Goal: Information Seeking & Learning: Compare options

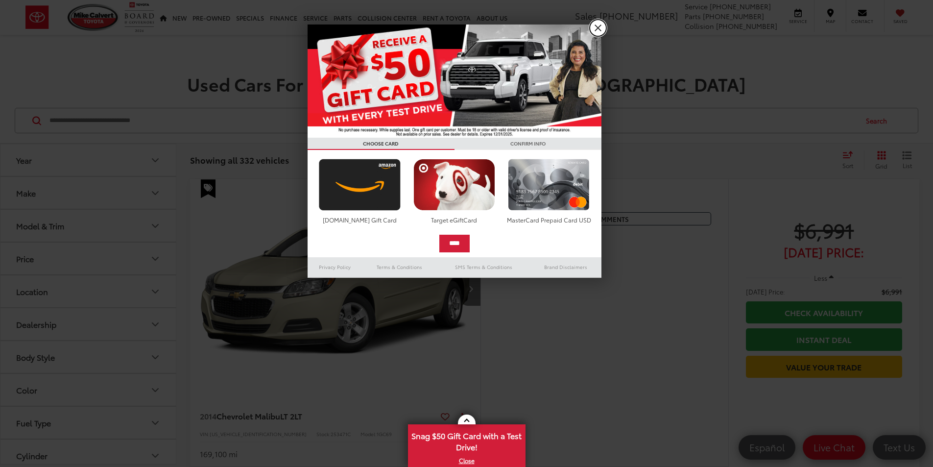
click at [601, 27] on link "X" at bounding box center [598, 28] width 17 height 17
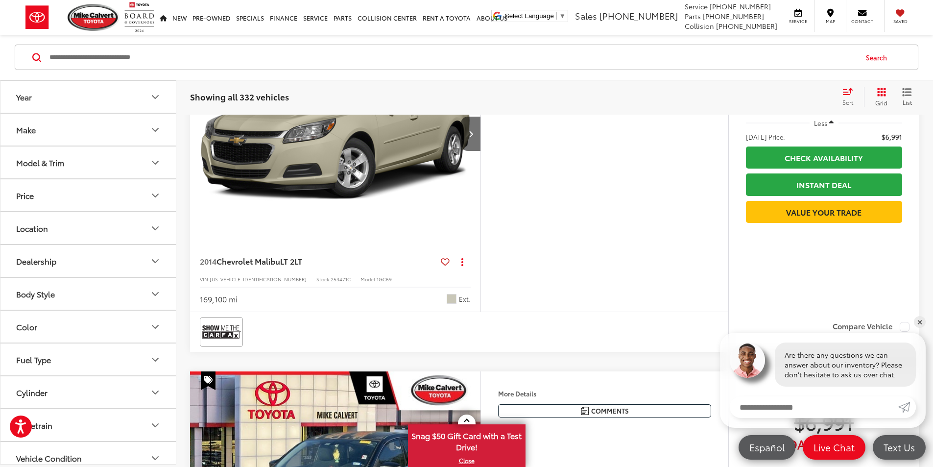
scroll to position [98, 0]
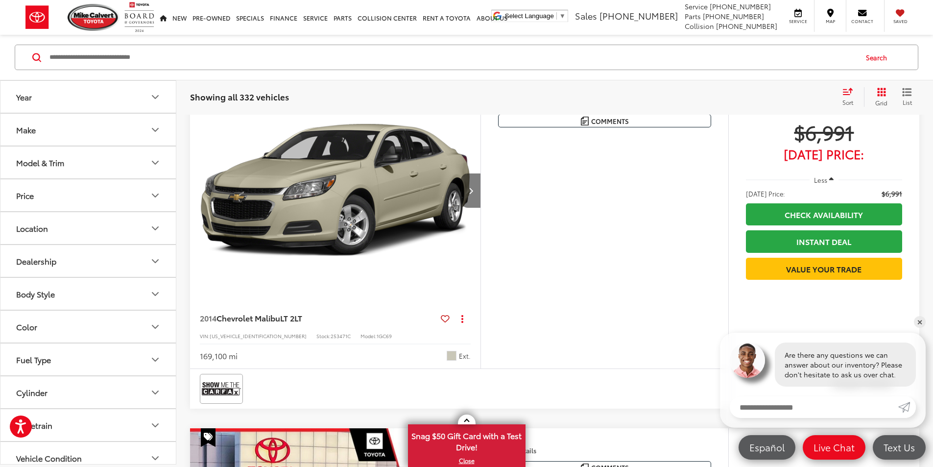
click at [481, 208] on button "Next image" at bounding box center [471, 190] width 20 height 34
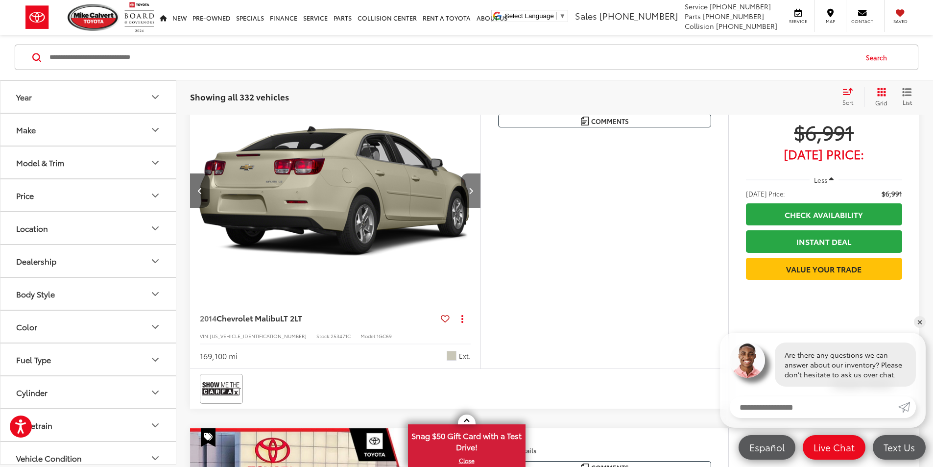
click at [481, 208] on button "Next image" at bounding box center [471, 190] width 20 height 34
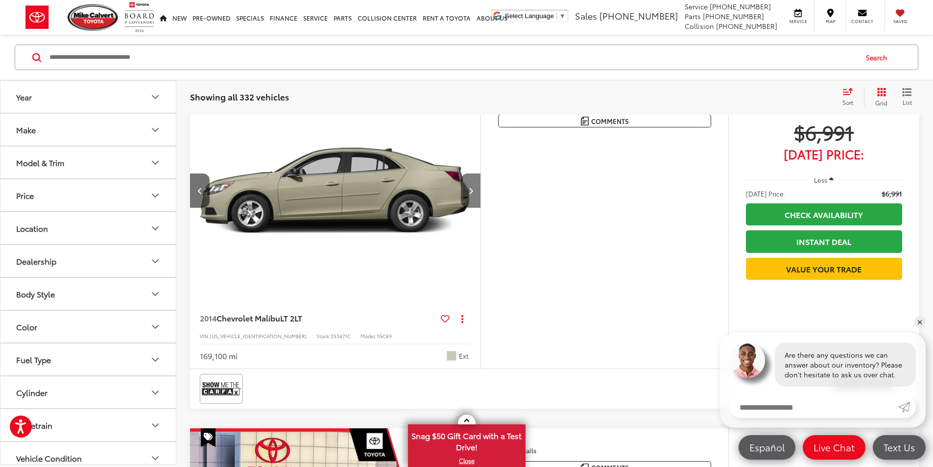
click at [481, 208] on button "Next image" at bounding box center [471, 190] width 20 height 34
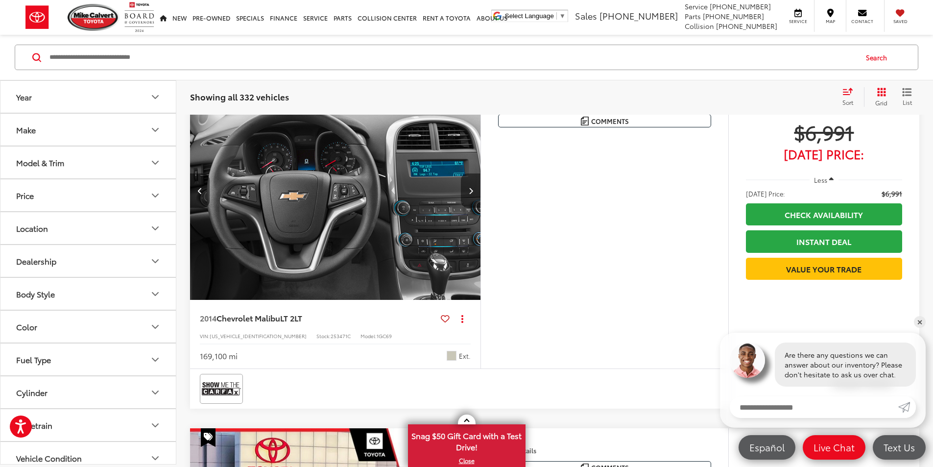
click at [481, 208] on button "Next image" at bounding box center [471, 190] width 20 height 34
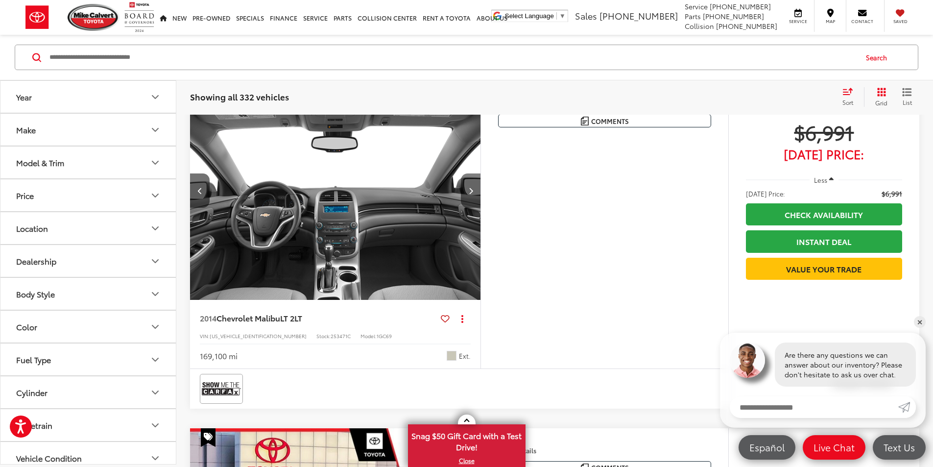
click at [481, 208] on button "Next image" at bounding box center [471, 190] width 20 height 34
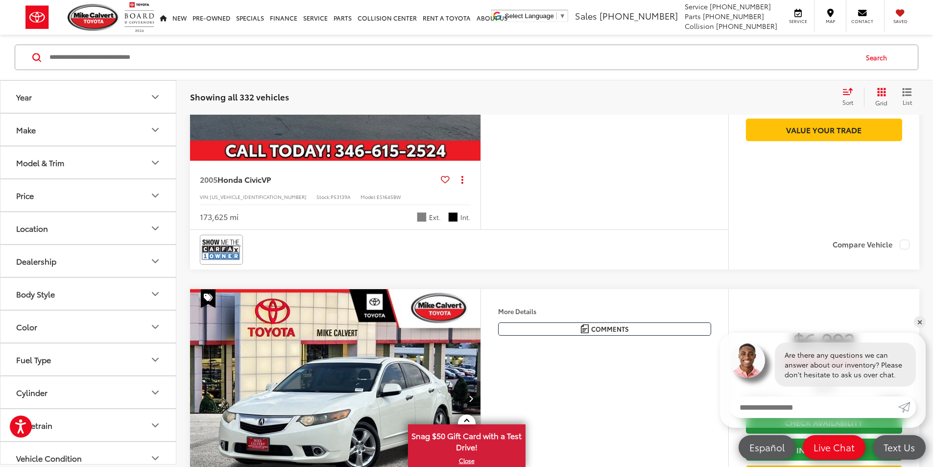
scroll to position [931, 0]
click at [481, 69] on button "Next image" at bounding box center [471, 51] width 20 height 34
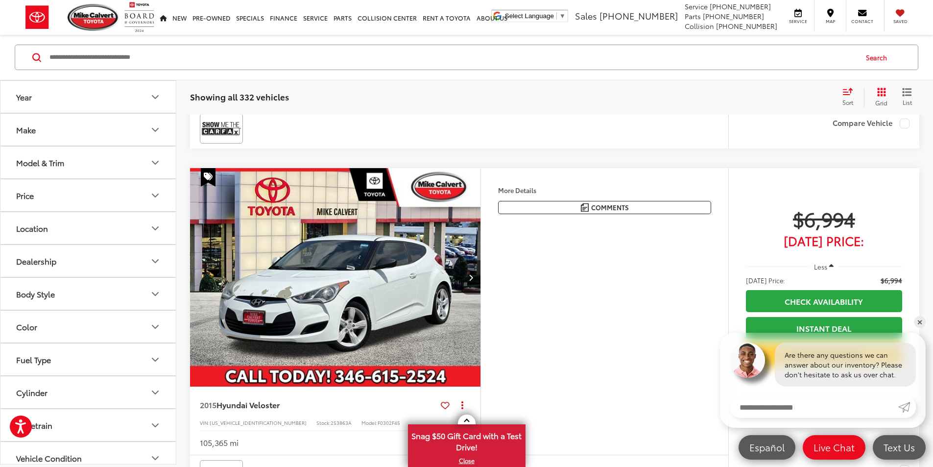
scroll to position [1714, 0]
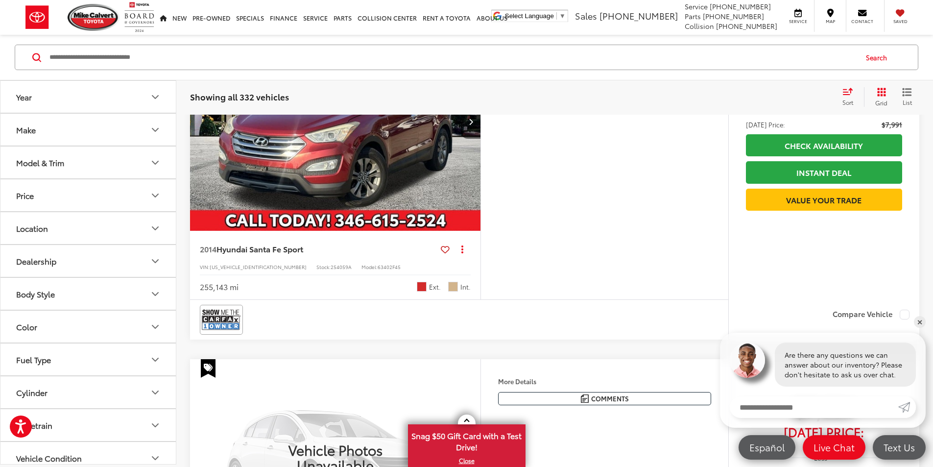
scroll to position [2988, 0]
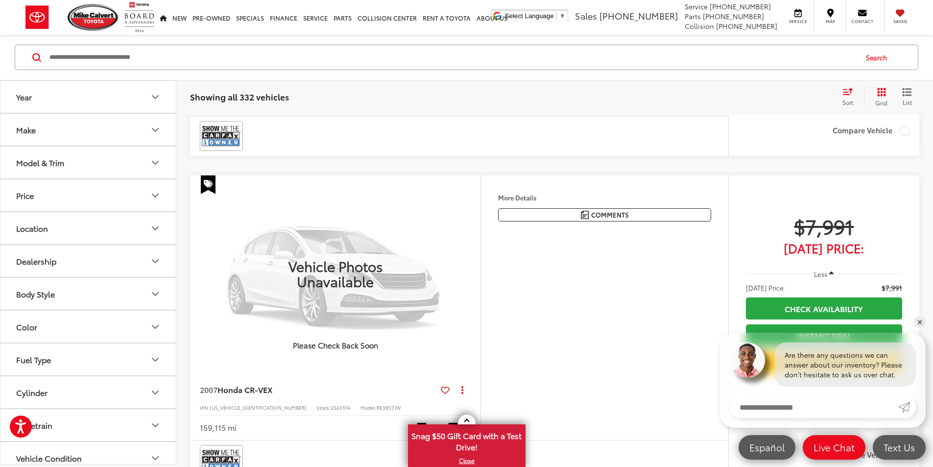
scroll to position [3331, 0]
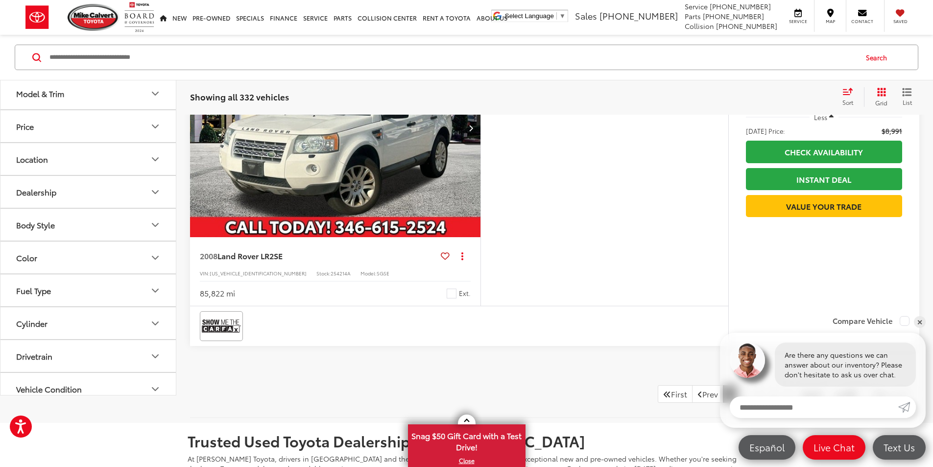
scroll to position [4016, 0]
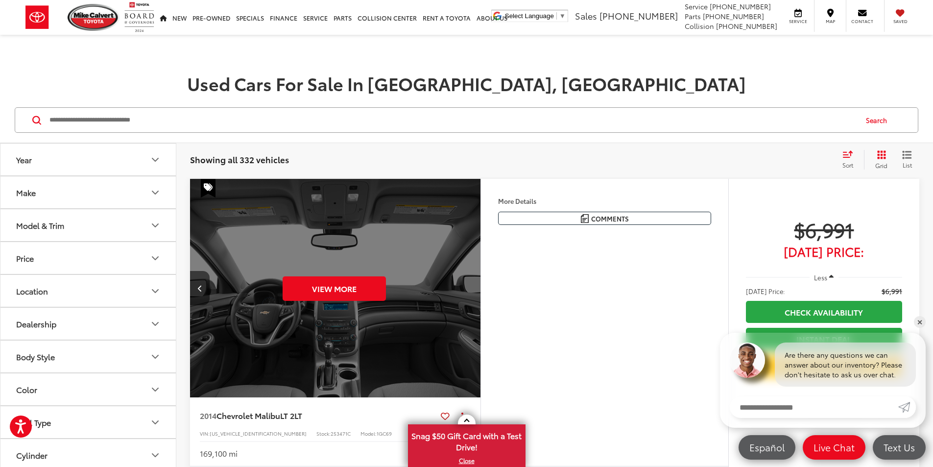
scroll to position [0, 0]
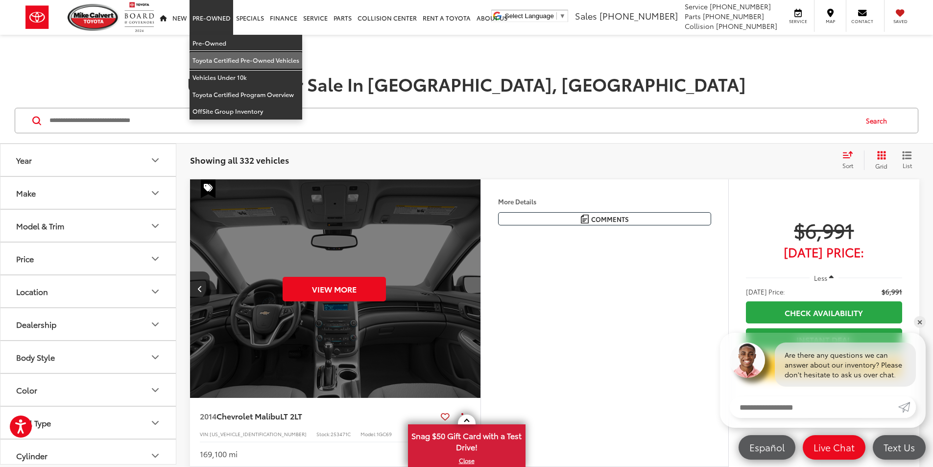
click at [213, 57] on link "Toyota Certified Pre-Owned Vehicles" at bounding box center [246, 60] width 113 height 17
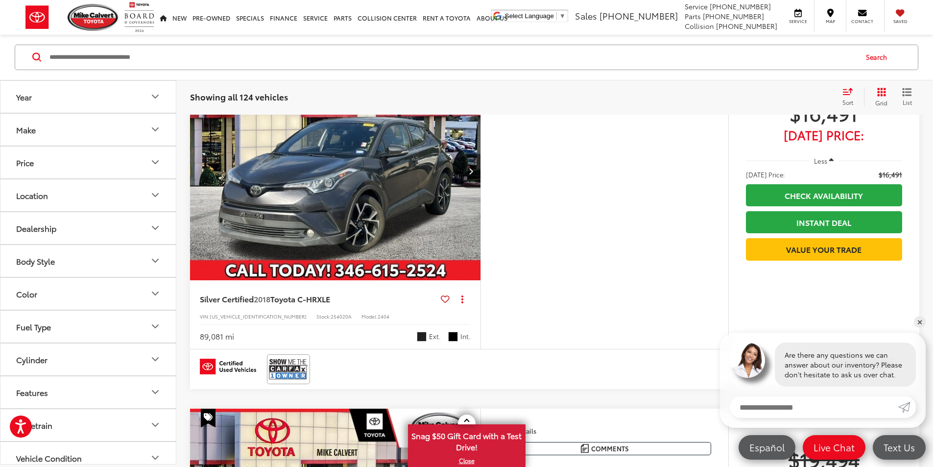
click at [473, 174] on icon "Next image" at bounding box center [471, 171] width 4 height 7
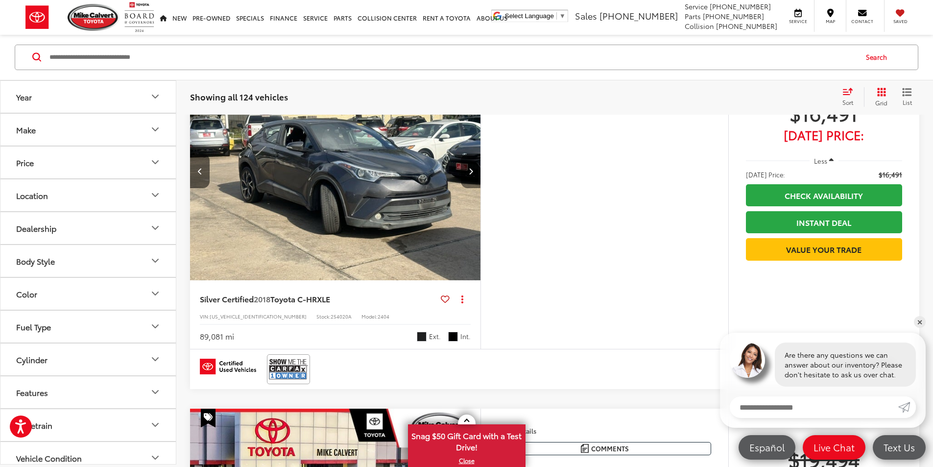
click at [473, 174] on icon "Next image" at bounding box center [471, 171] width 4 height 7
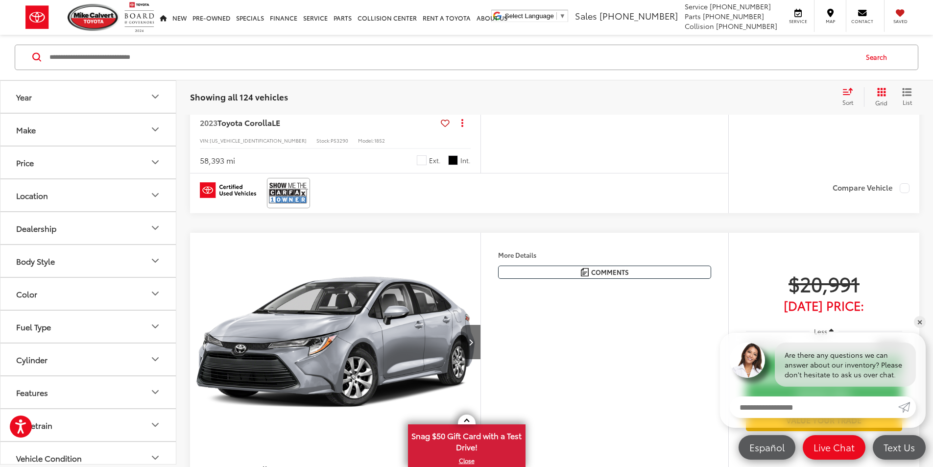
scroll to position [2547, 0]
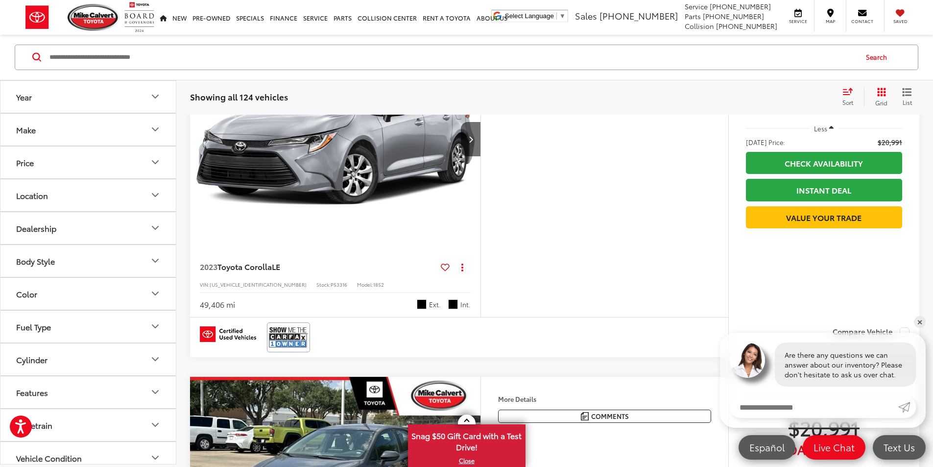
scroll to position [3380, 0]
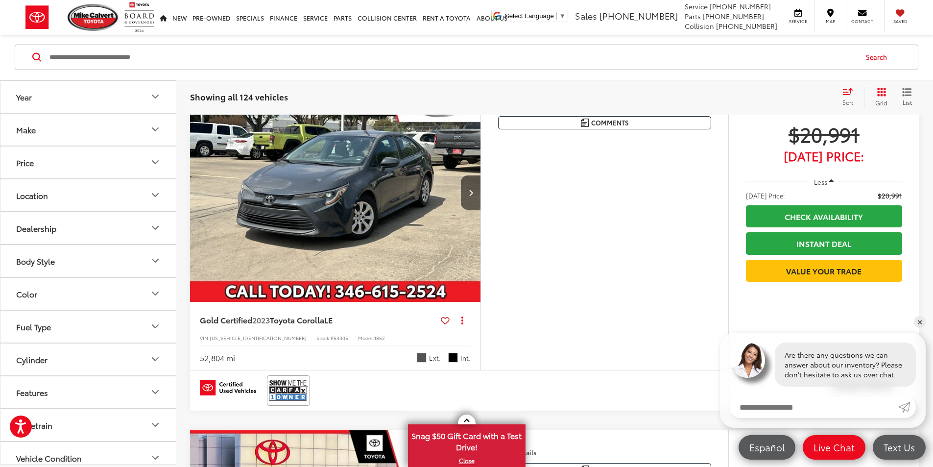
scroll to position [0, 371]
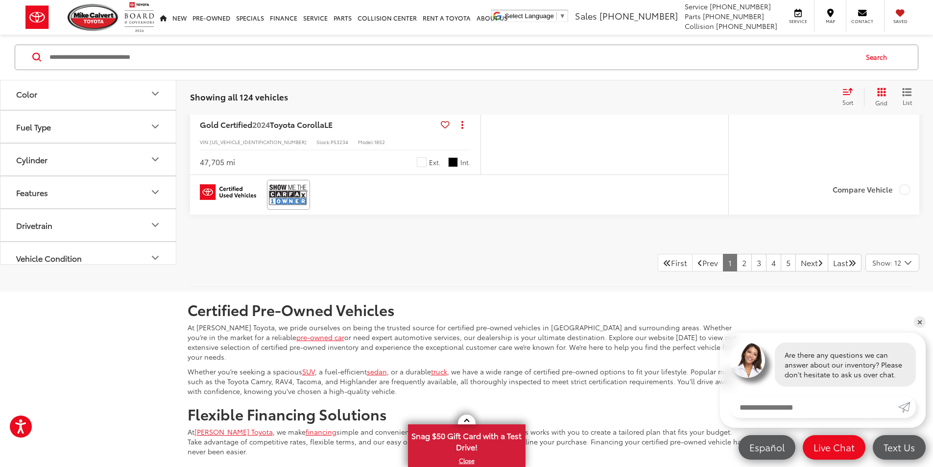
scroll to position [4163, 0]
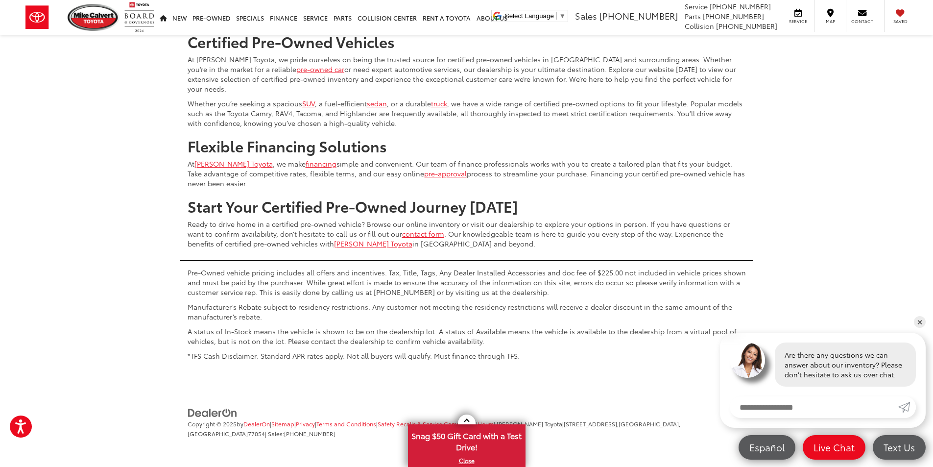
scroll to position [4467, 0]
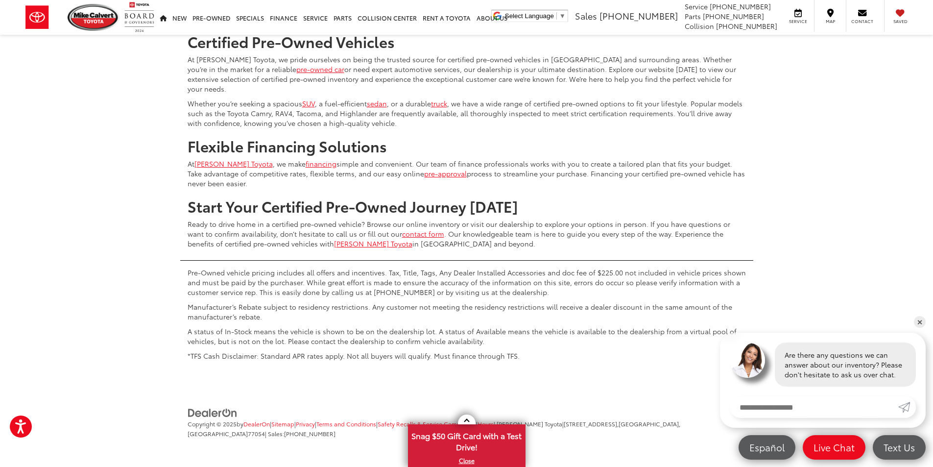
scroll to position [4907, 0]
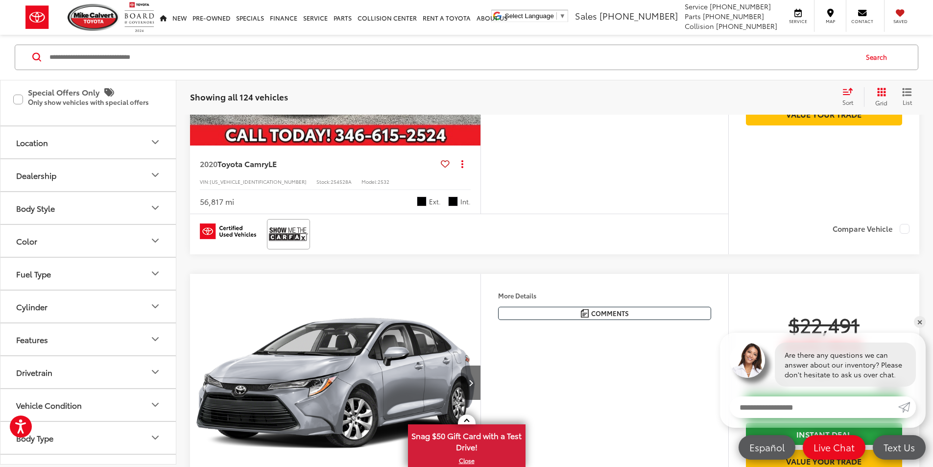
scroll to position [1361, 0]
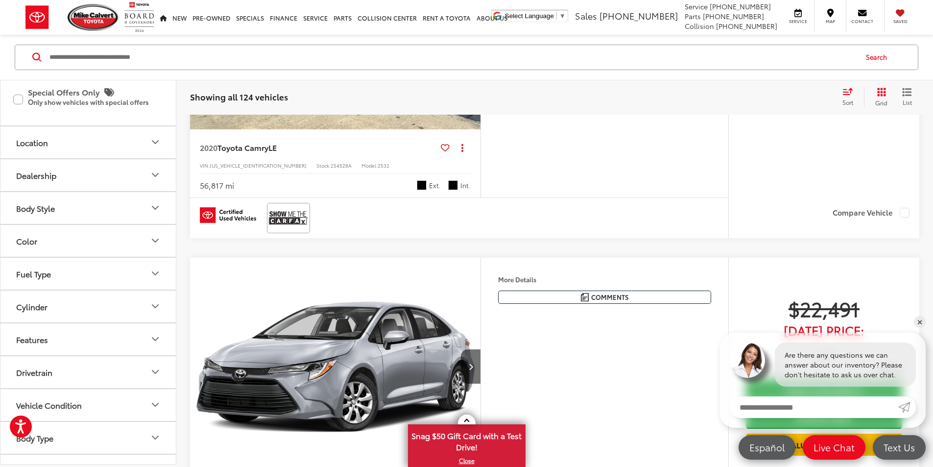
scroll to position [1263, 0]
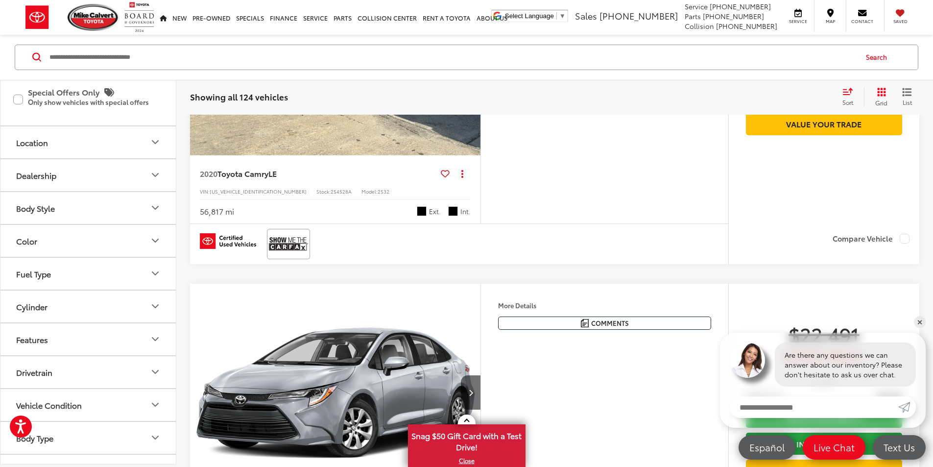
click at [473, 49] on icon "Next image" at bounding box center [471, 46] width 4 height 7
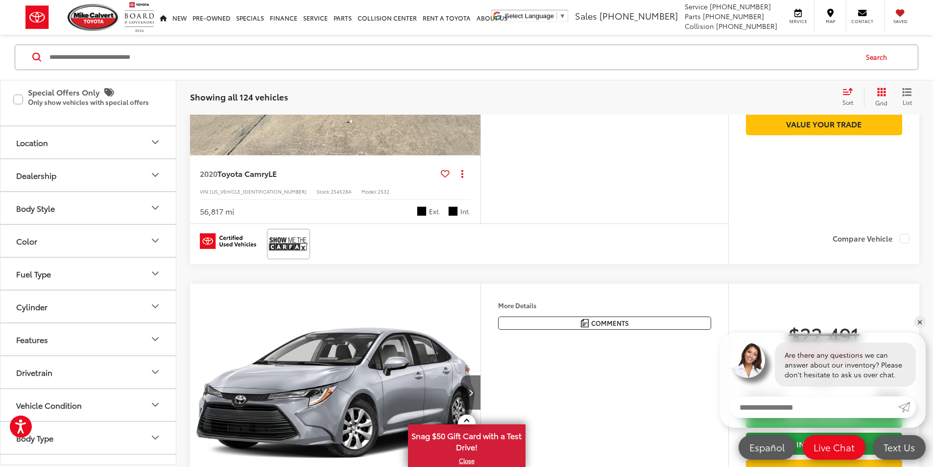
click at [473, 49] on icon "Next image" at bounding box center [471, 46] width 4 height 7
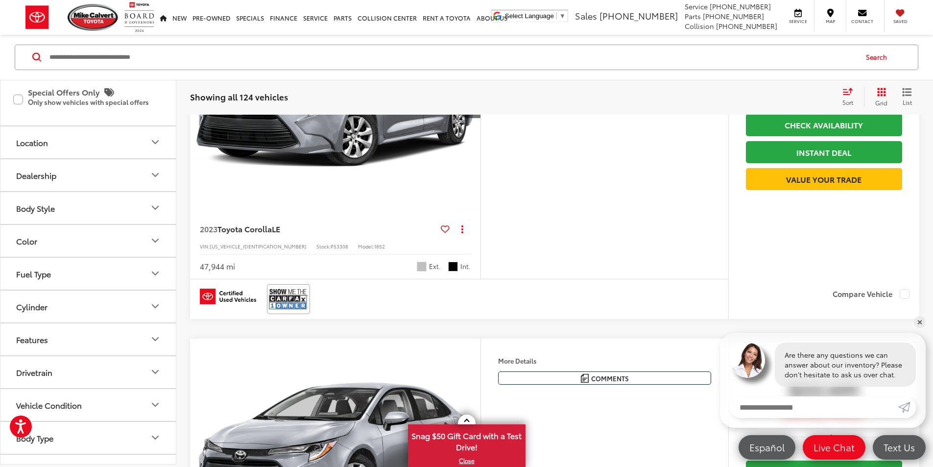
scroll to position [1655, 0]
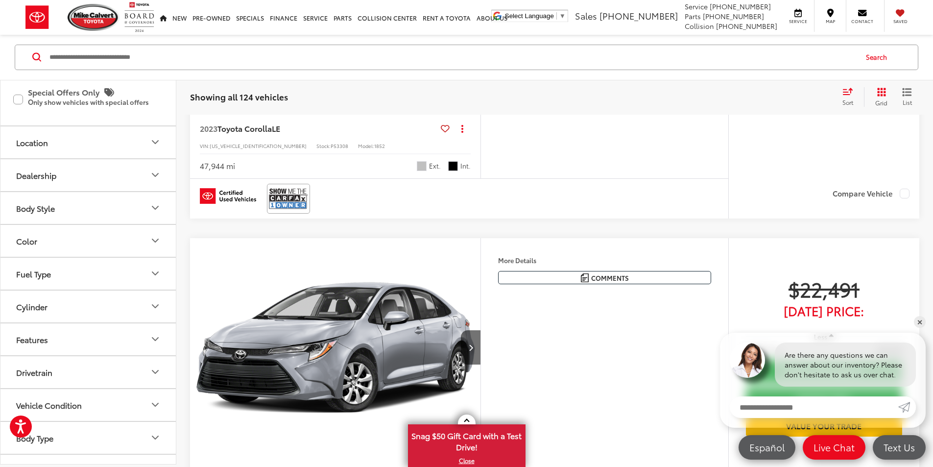
click at [481, 18] on button "Next image" at bounding box center [471, 0] width 20 height 34
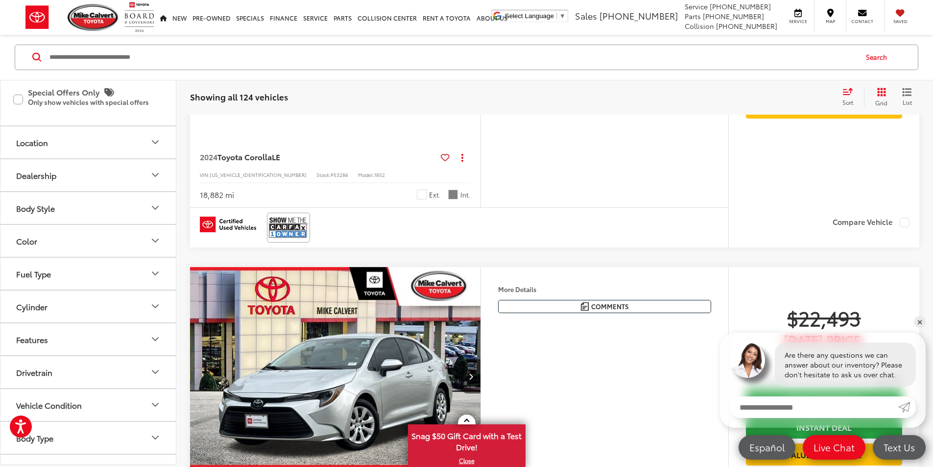
scroll to position [2096, 0]
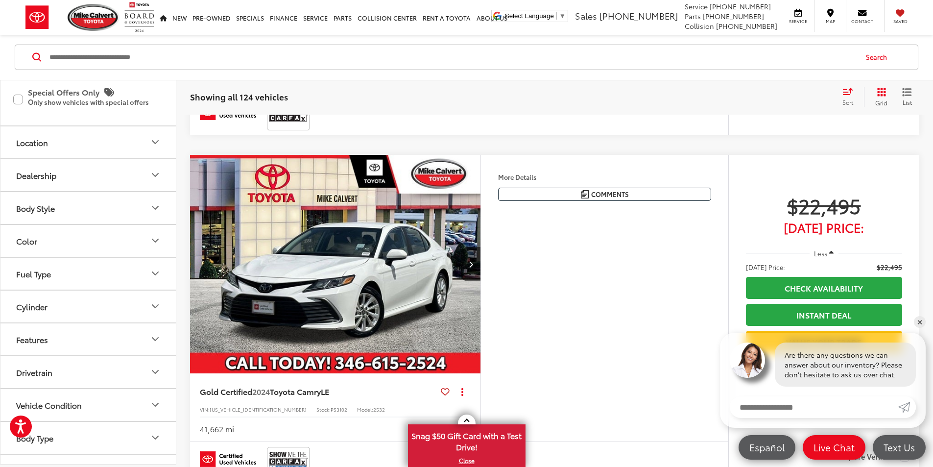
scroll to position [2586, 0]
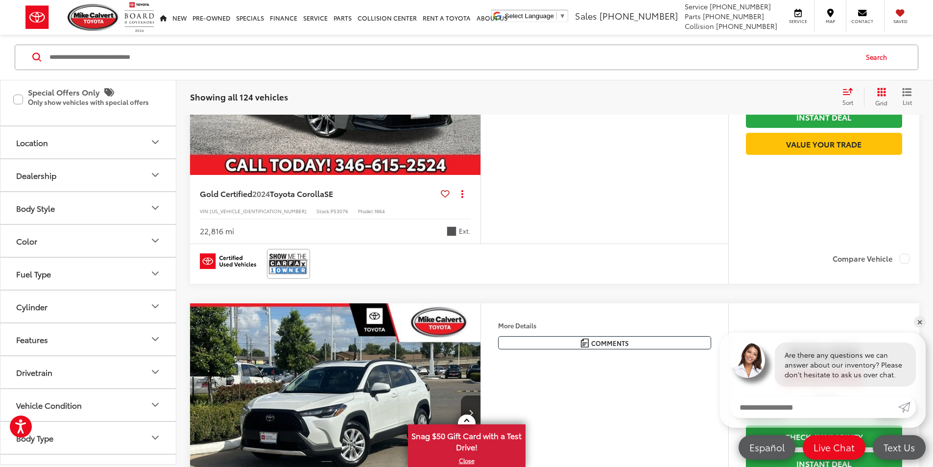
scroll to position [2978, 0]
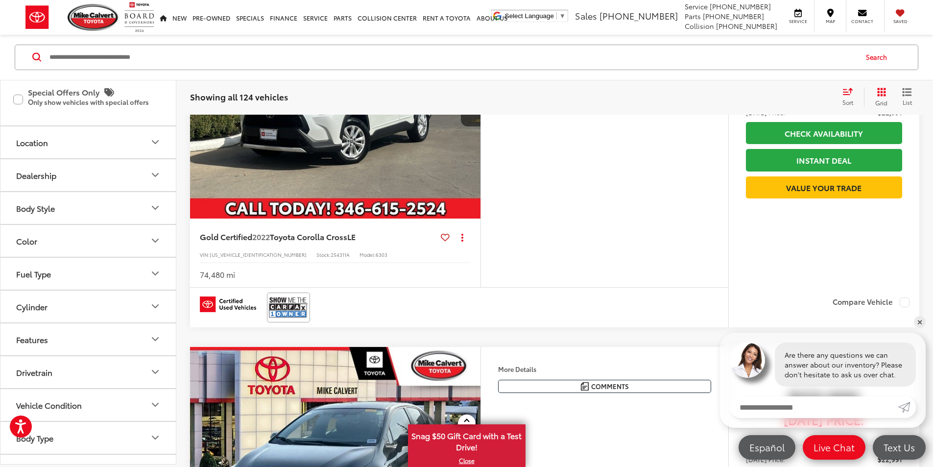
scroll to position [3418, 0]
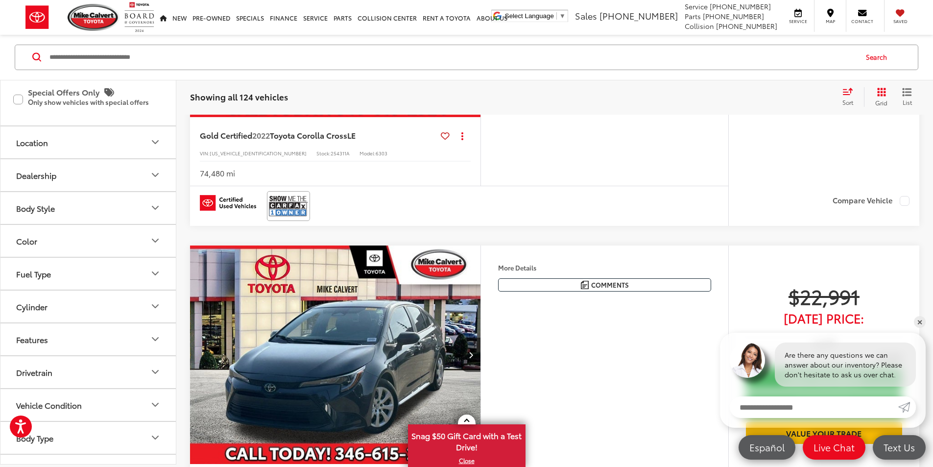
scroll to position [3320, 0]
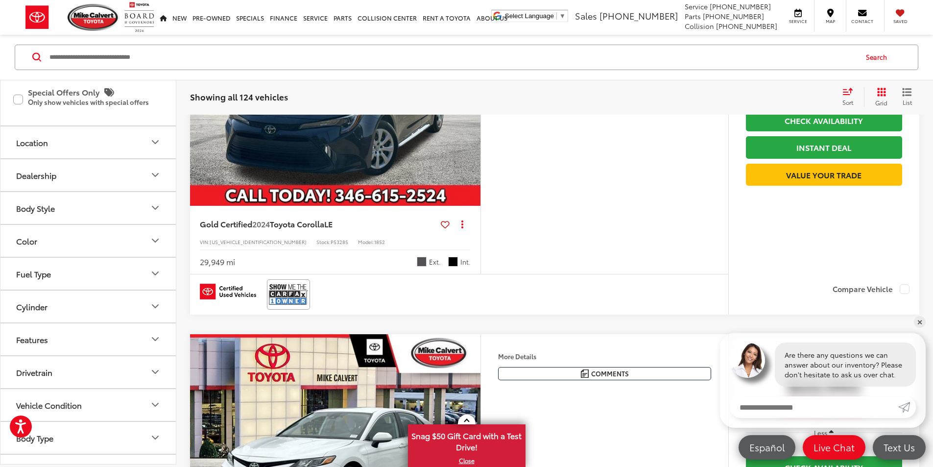
scroll to position [0, 743]
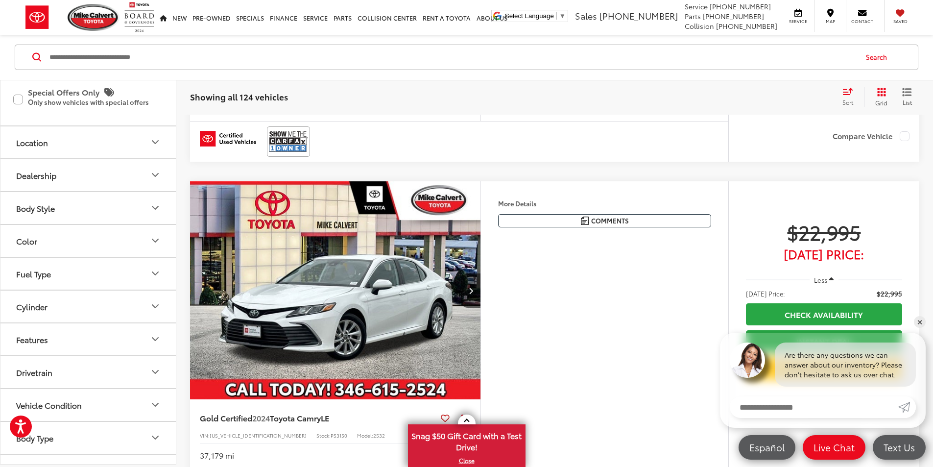
scroll to position [3761, 0]
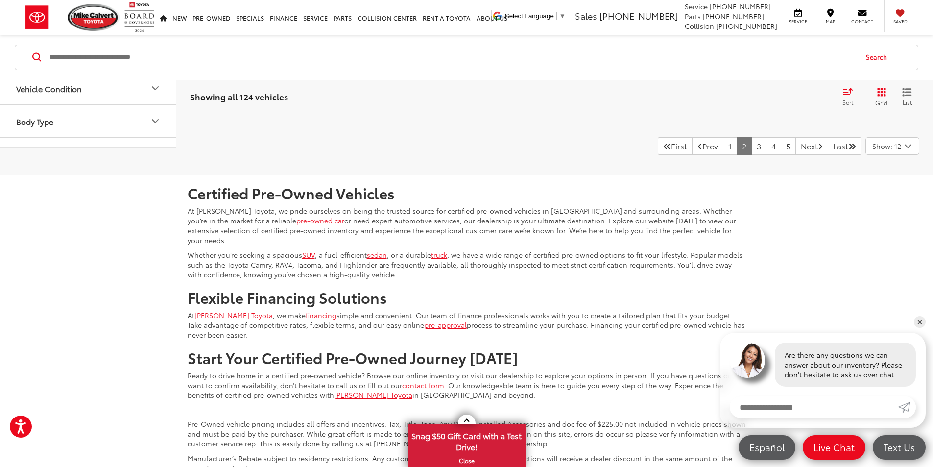
drag, startPoint x: 547, startPoint y: 153, endPoint x: 543, endPoint y: 157, distance: 5.2
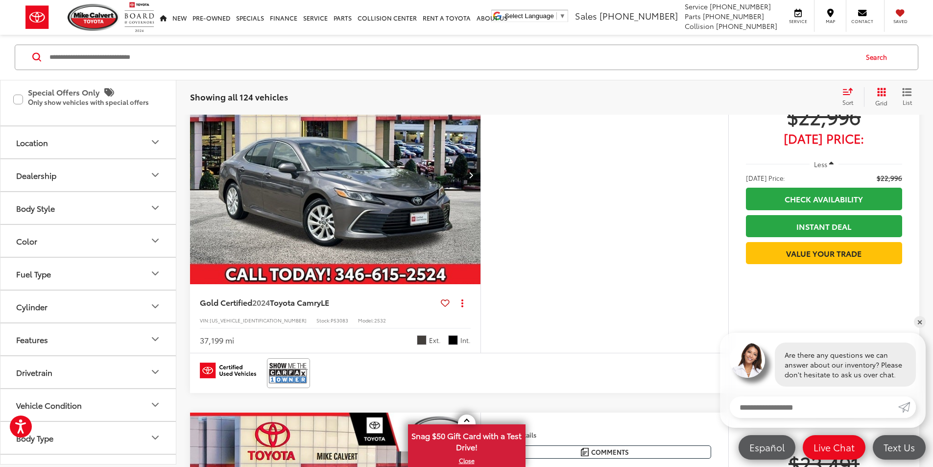
click at [473, 178] on icon "Next image" at bounding box center [471, 174] width 4 height 7
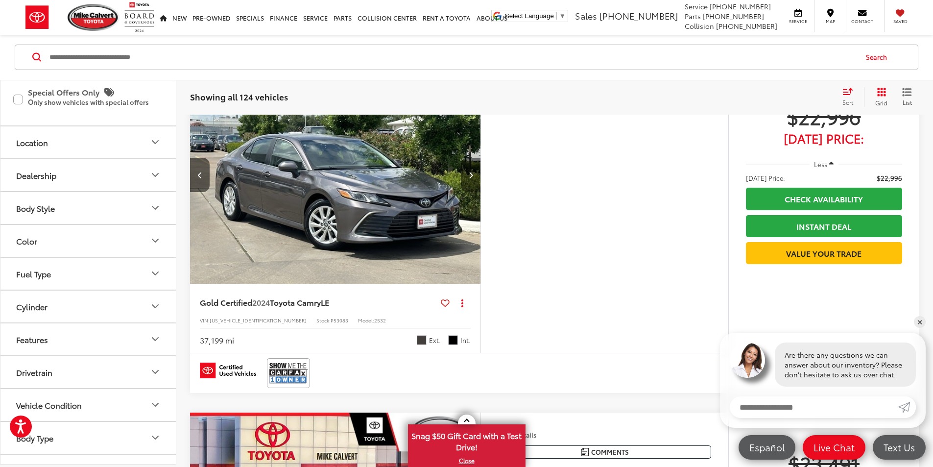
click at [473, 178] on icon "Next image" at bounding box center [471, 174] width 4 height 7
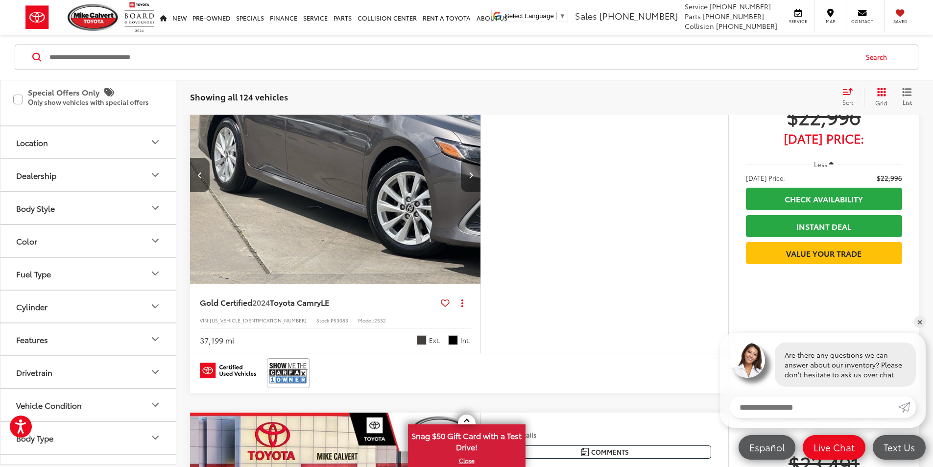
click at [473, 178] on icon "Next image" at bounding box center [471, 174] width 4 height 7
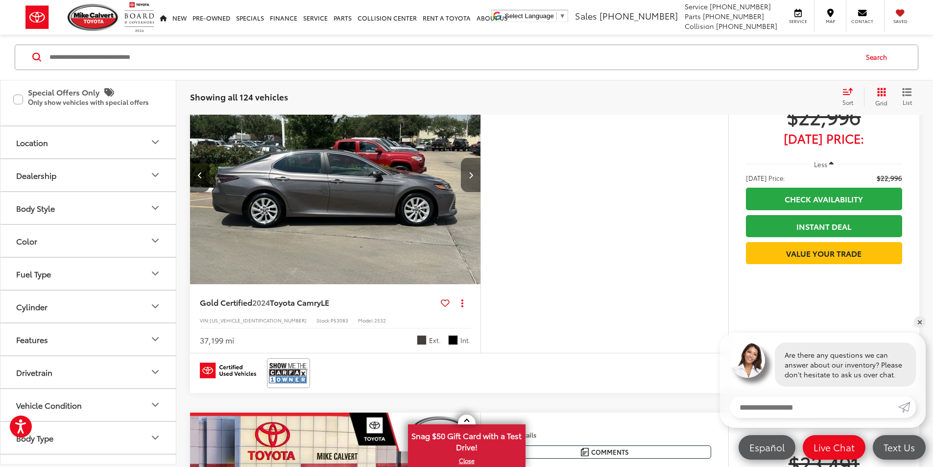
click at [473, 178] on icon "Next image" at bounding box center [471, 174] width 4 height 7
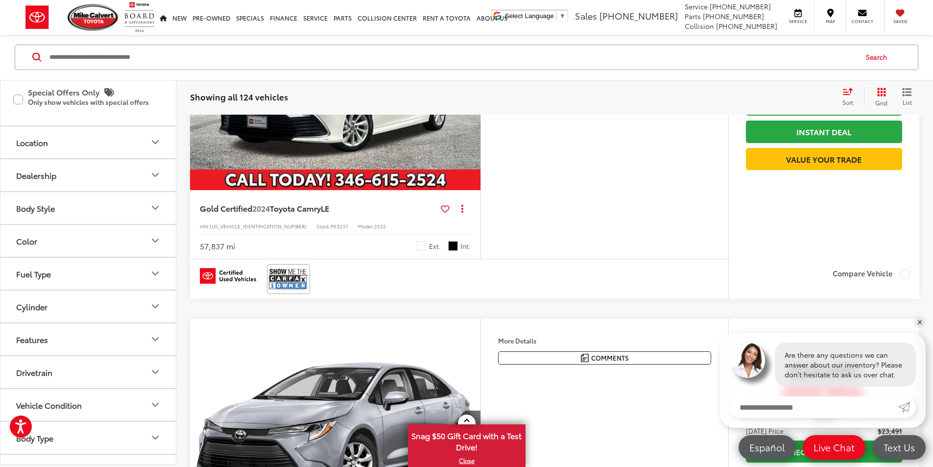
click at [481, 98] on button "Next image" at bounding box center [471, 81] width 20 height 34
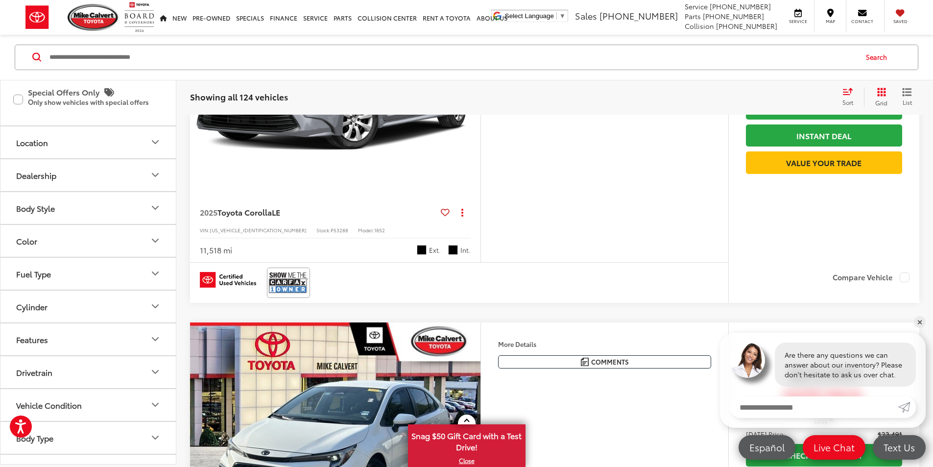
click at [481, 102] on button "Next image" at bounding box center [471, 85] width 20 height 34
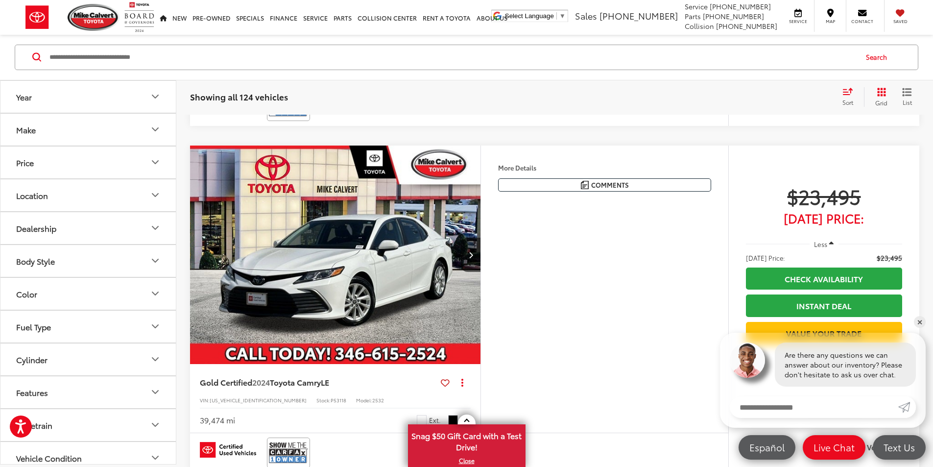
scroll to position [2098, 0]
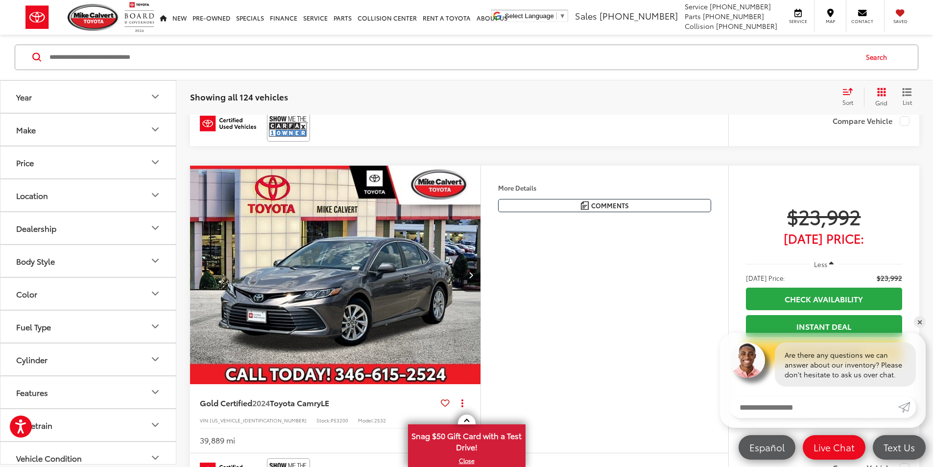
scroll to position [2882, 0]
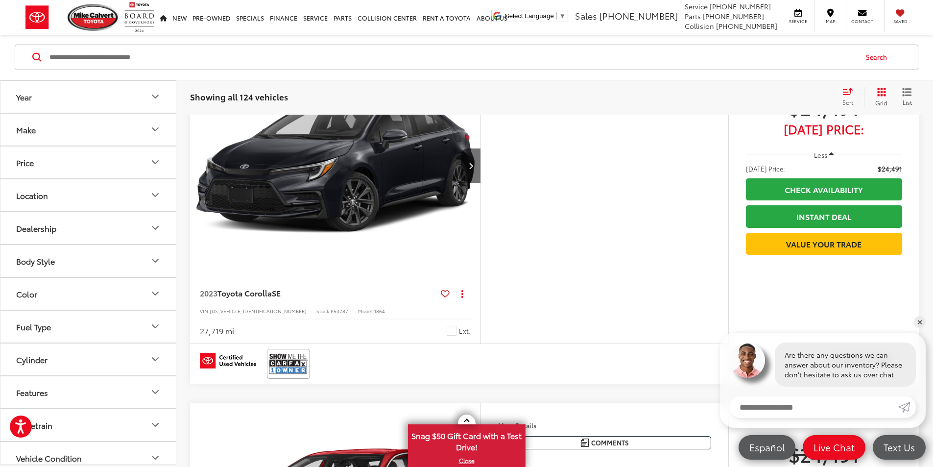
scroll to position [3371, 0]
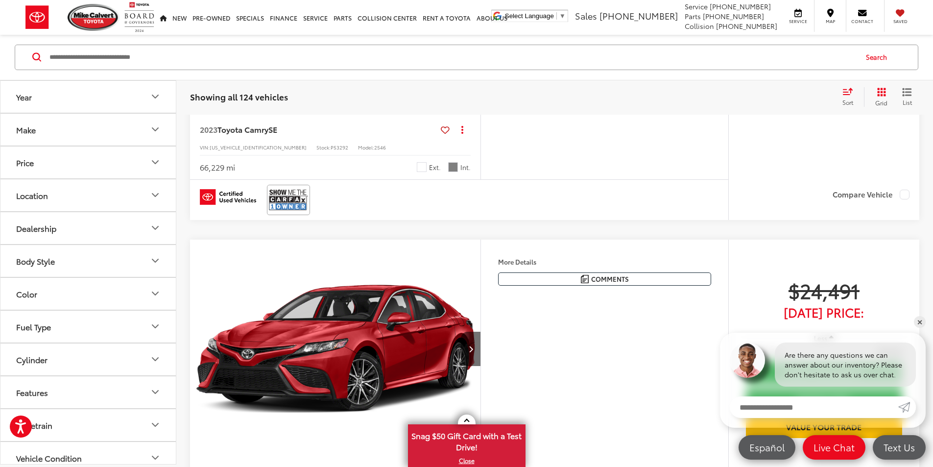
scroll to position [3763, 0]
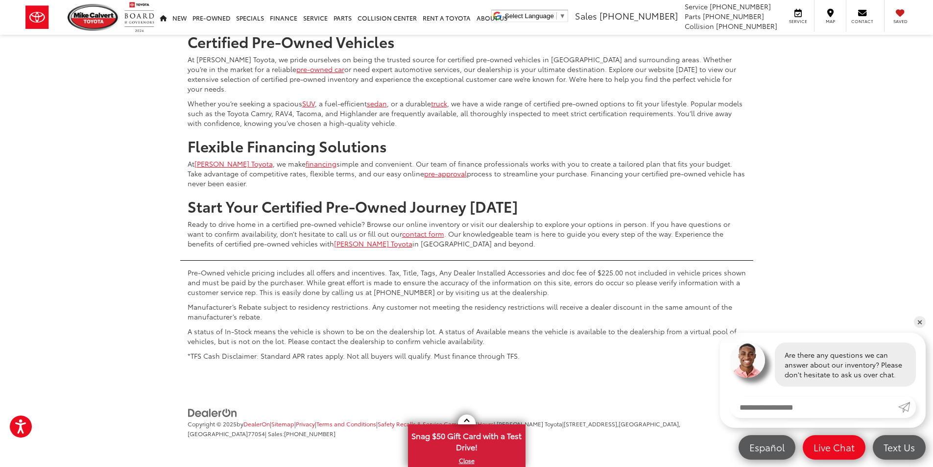
scroll to position [4449, 0]
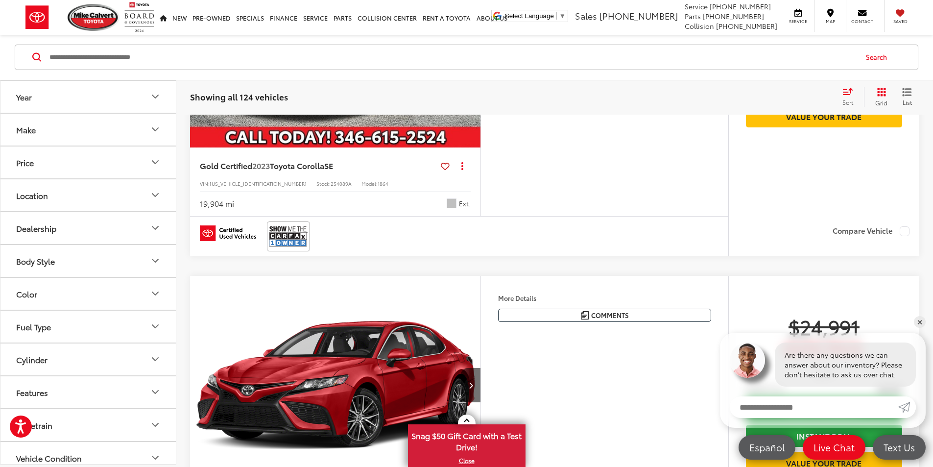
scroll to position [911, 0]
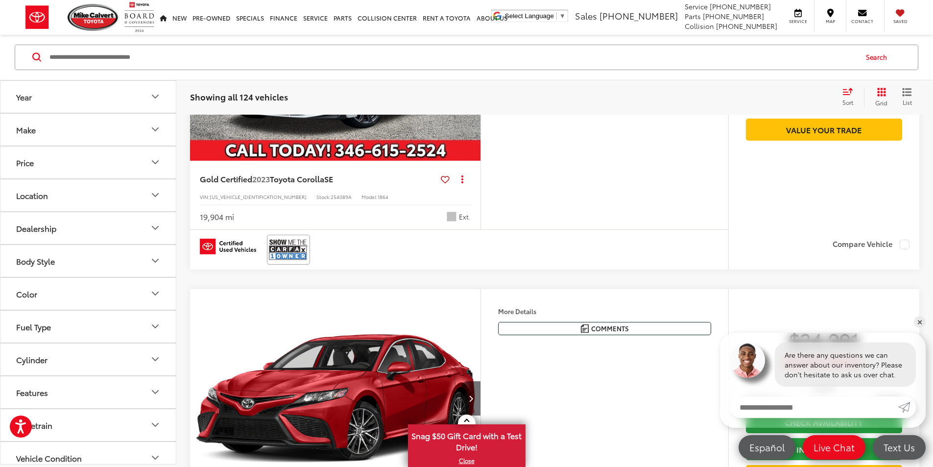
click at [481, 69] on button "Next image" at bounding box center [471, 51] width 20 height 34
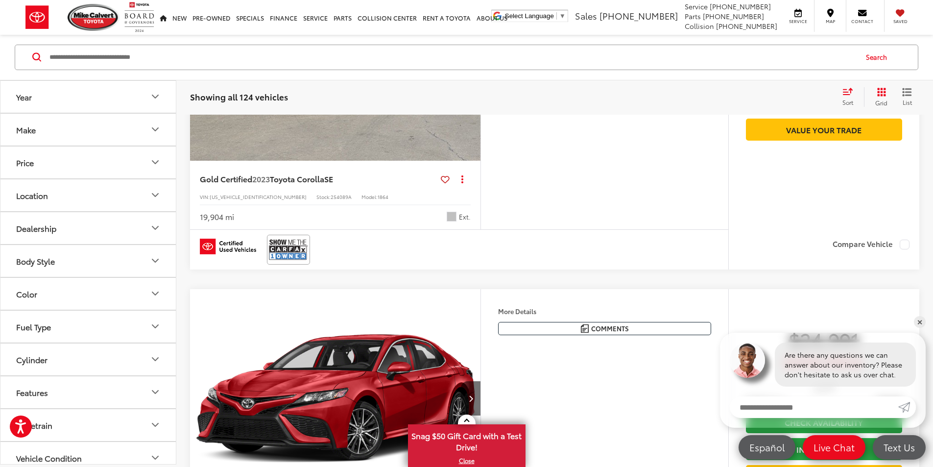
click at [481, 69] on button "Next image" at bounding box center [471, 51] width 20 height 34
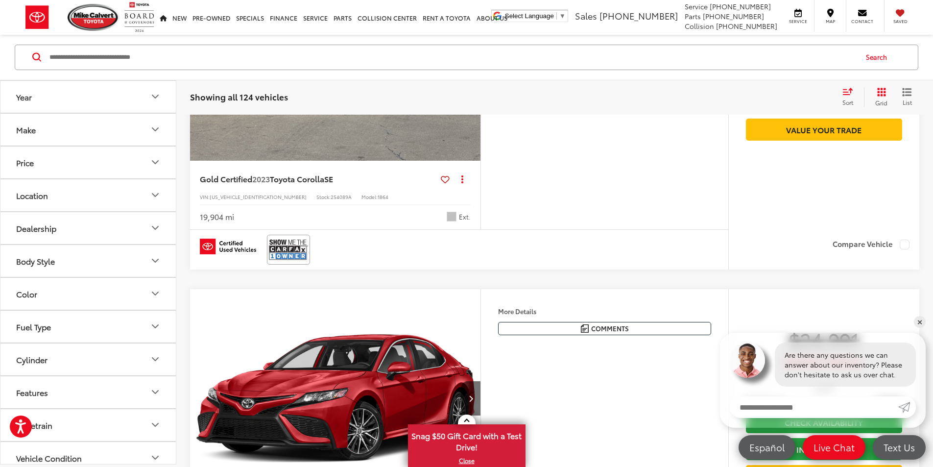
click at [481, 69] on button "Next image" at bounding box center [471, 51] width 20 height 34
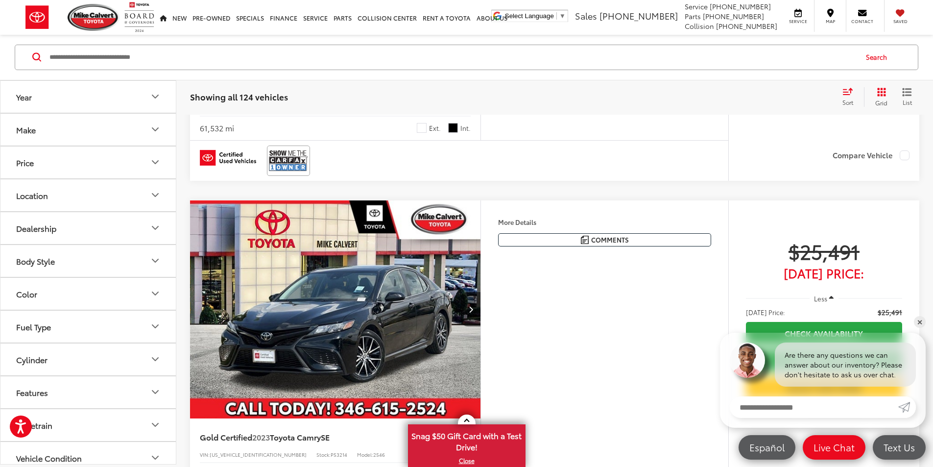
scroll to position [1352, 0]
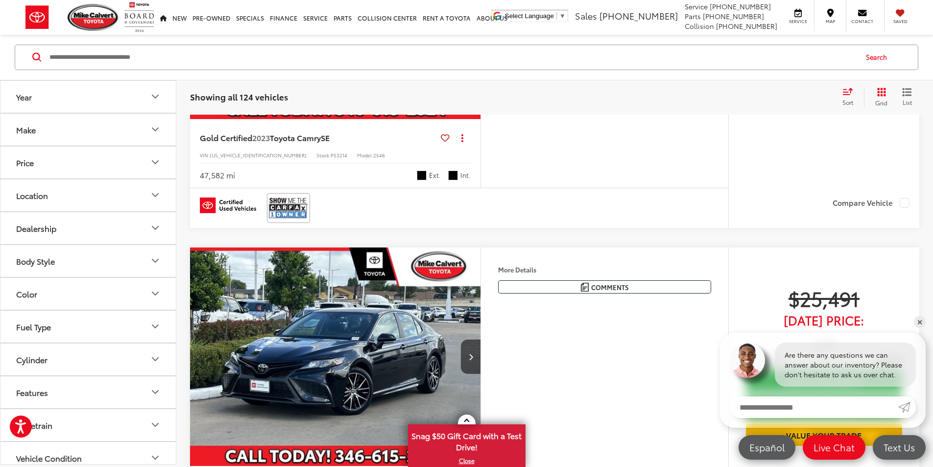
click at [481, 27] on button "Next image" at bounding box center [471, 10] width 20 height 34
click at [473, 13] on icon "Next image" at bounding box center [471, 9] width 4 height 7
click at [481, 27] on button "Next image" at bounding box center [471, 10] width 20 height 34
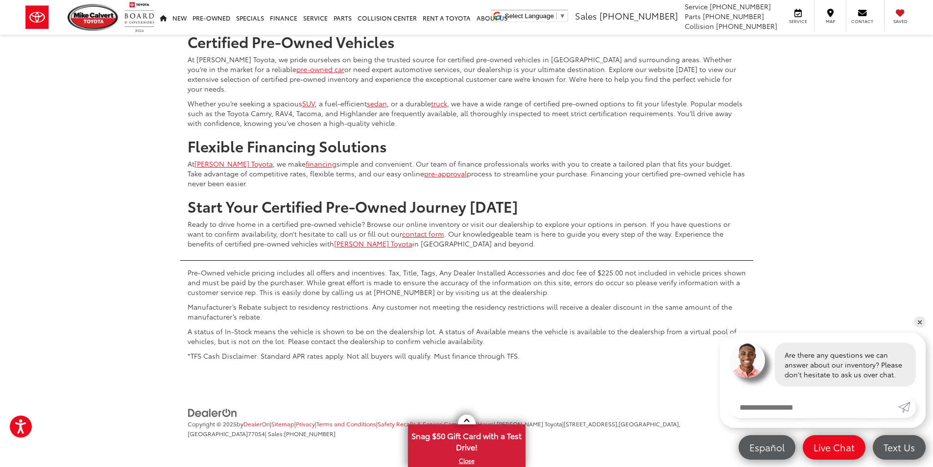
scroll to position [0, 1114]
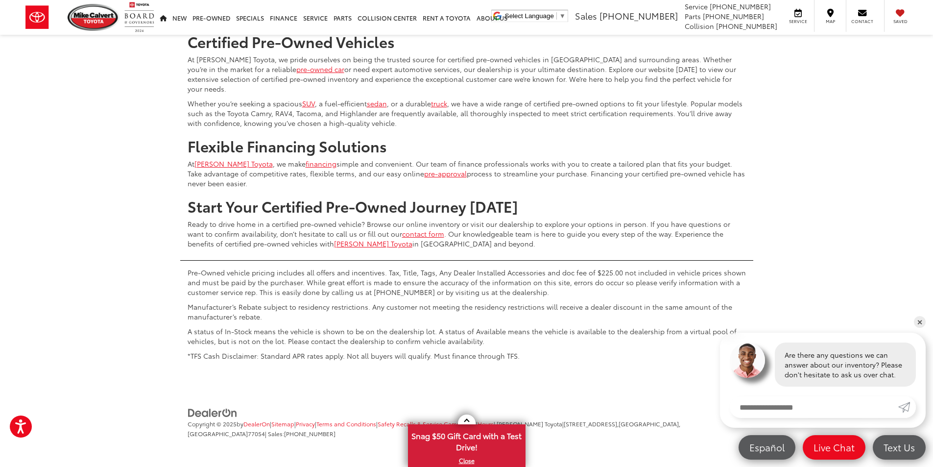
scroll to position [5057, 0]
click at [921, 319] on link "✕" at bounding box center [920, 322] width 12 height 12
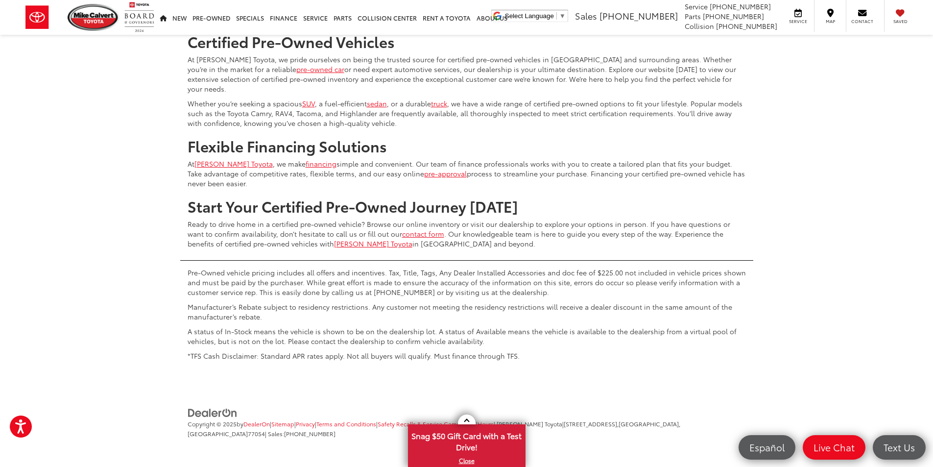
scroll to position [4714, 0]
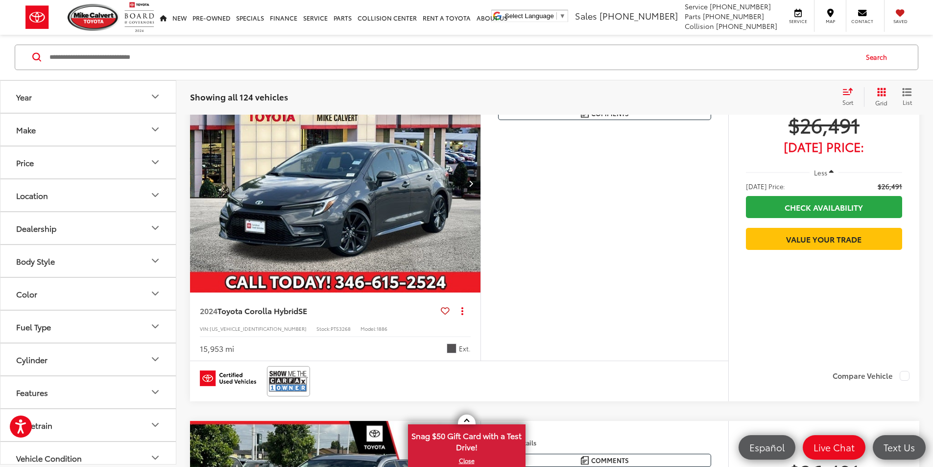
scroll to position [44, 0]
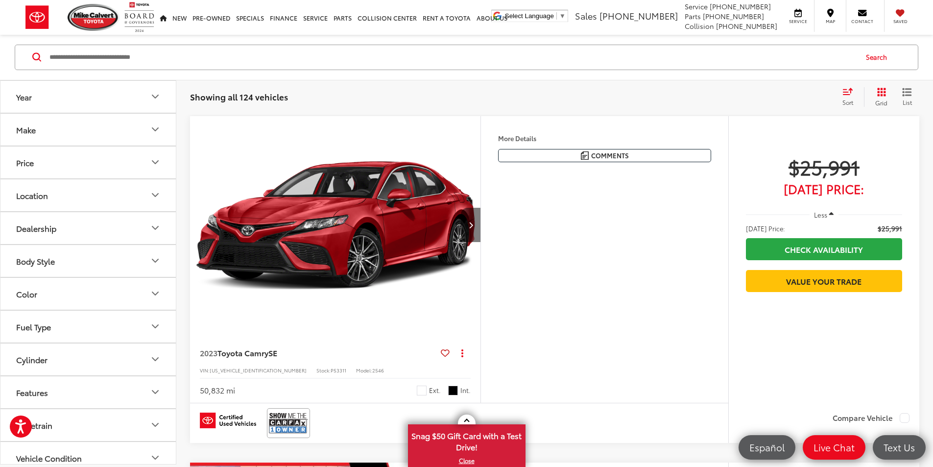
click at [473, 228] on icon "Next image" at bounding box center [471, 224] width 4 height 7
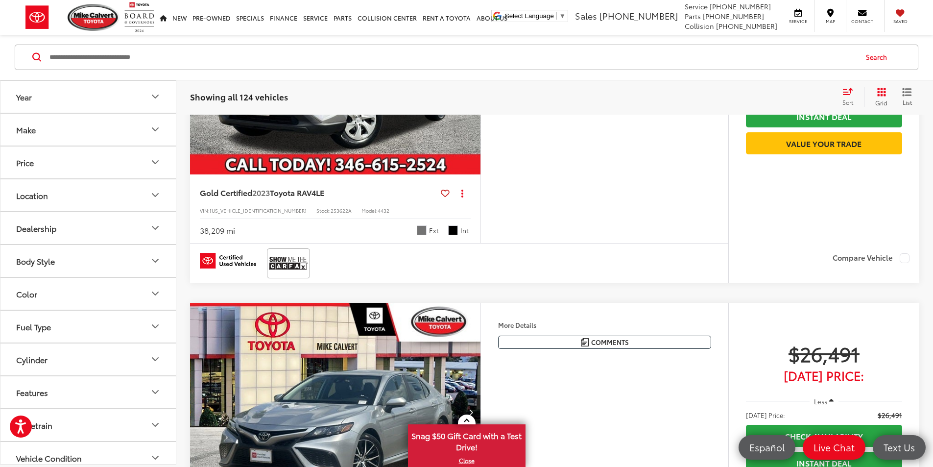
scroll to position [534, 0]
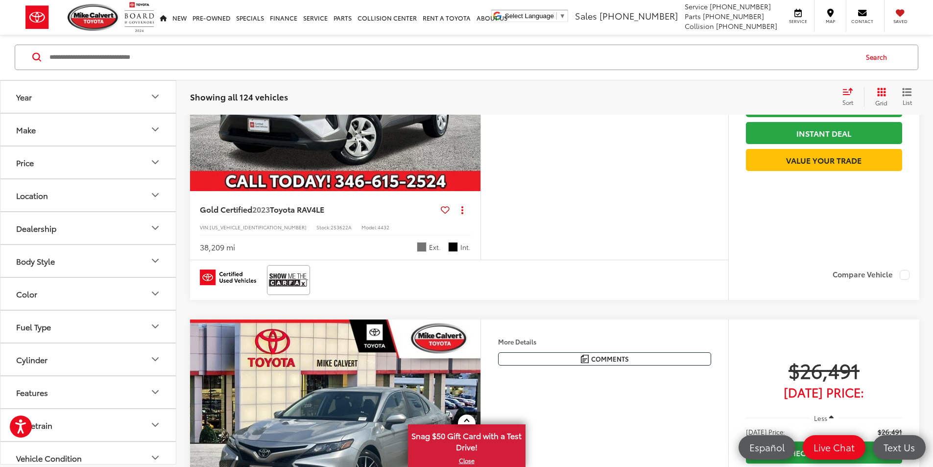
click at [481, 99] on button "Next image" at bounding box center [471, 82] width 20 height 34
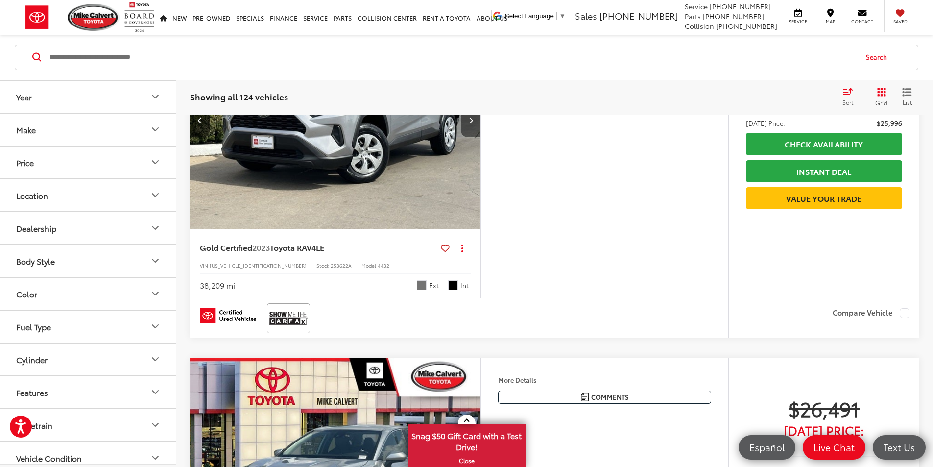
scroll to position [436, 0]
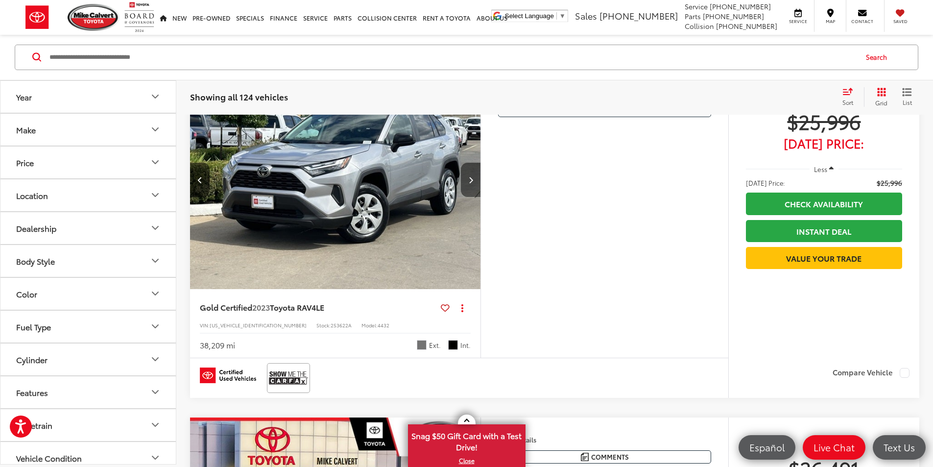
click at [481, 197] on button "Next image" at bounding box center [471, 180] width 20 height 34
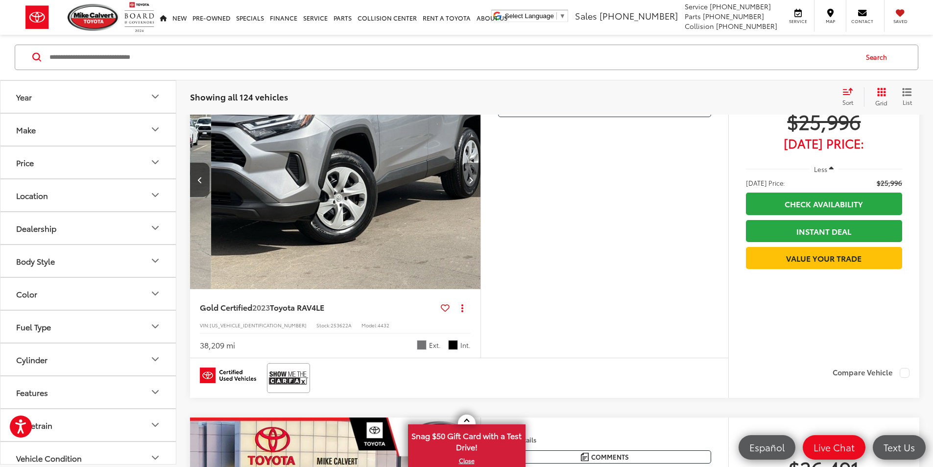
scroll to position [0, 743]
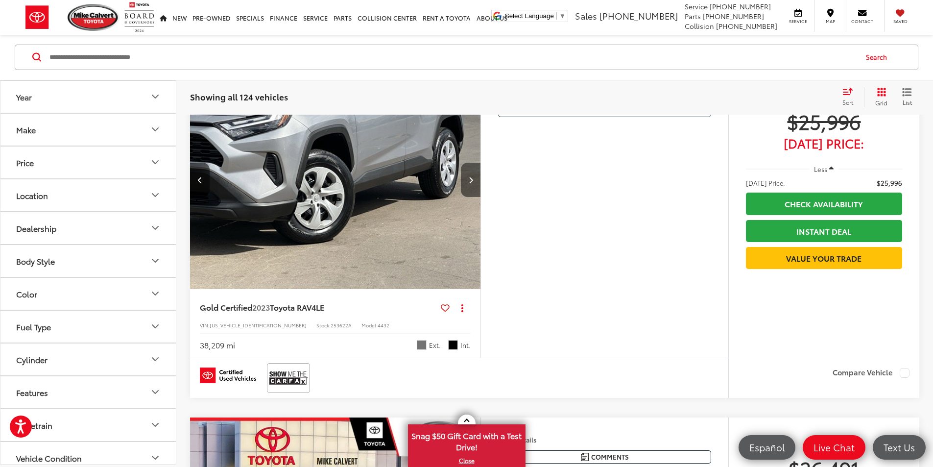
click at [481, 197] on button "Next image" at bounding box center [471, 180] width 20 height 34
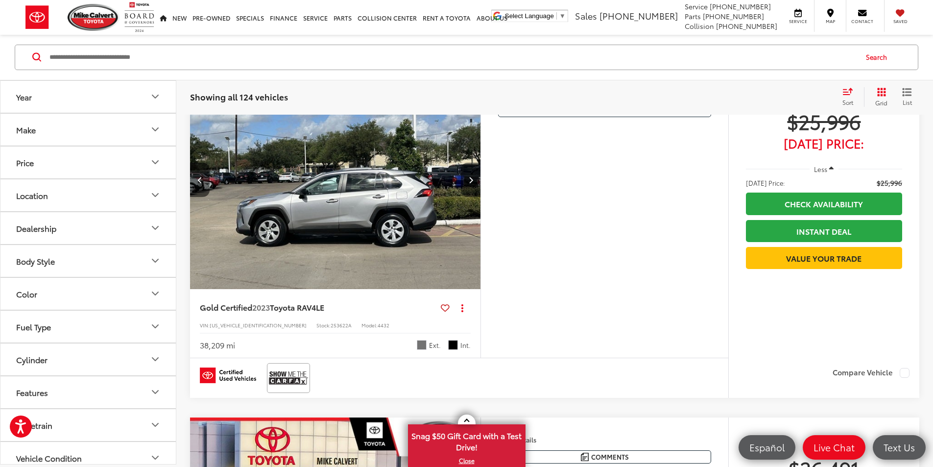
click at [481, 197] on button "Next image" at bounding box center [471, 180] width 20 height 34
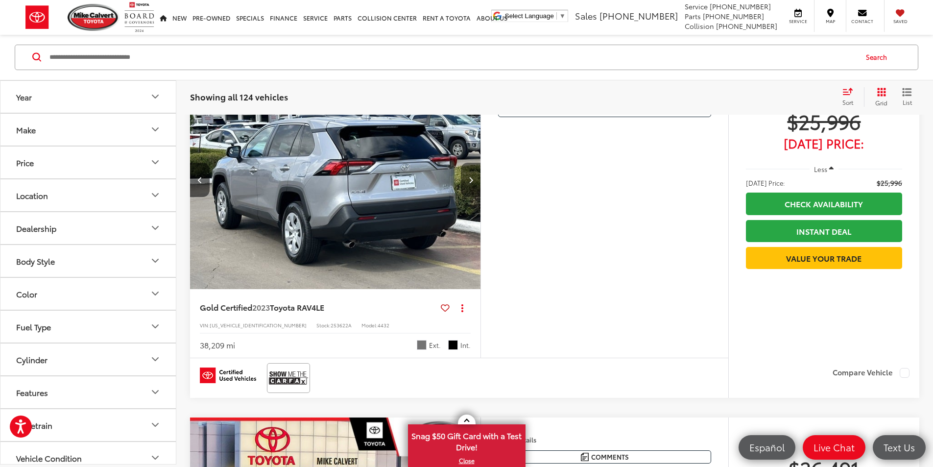
scroll to position [0, 1486]
click at [481, 197] on button "Next image" at bounding box center [471, 180] width 20 height 34
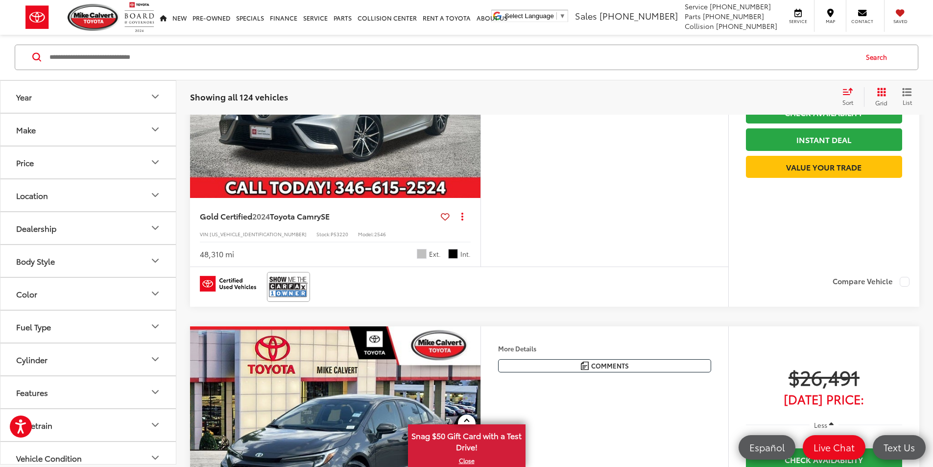
scroll to position [877, 0]
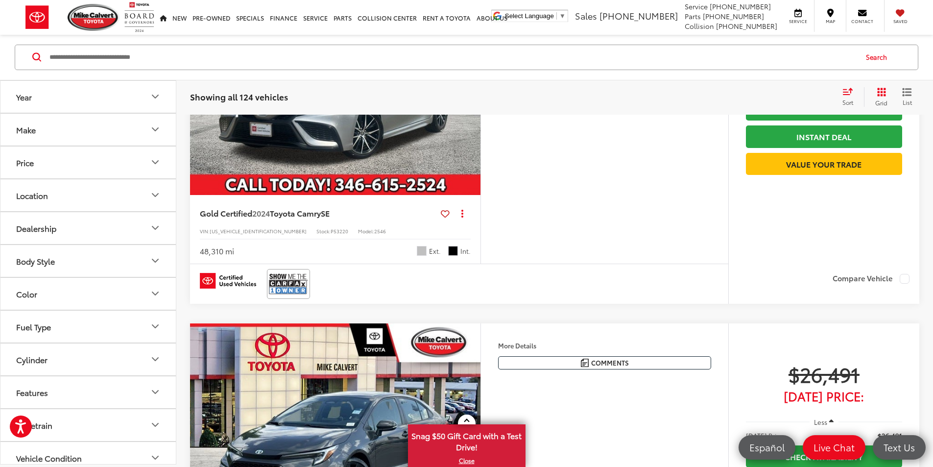
click at [481, 103] on button "Next image" at bounding box center [471, 86] width 20 height 34
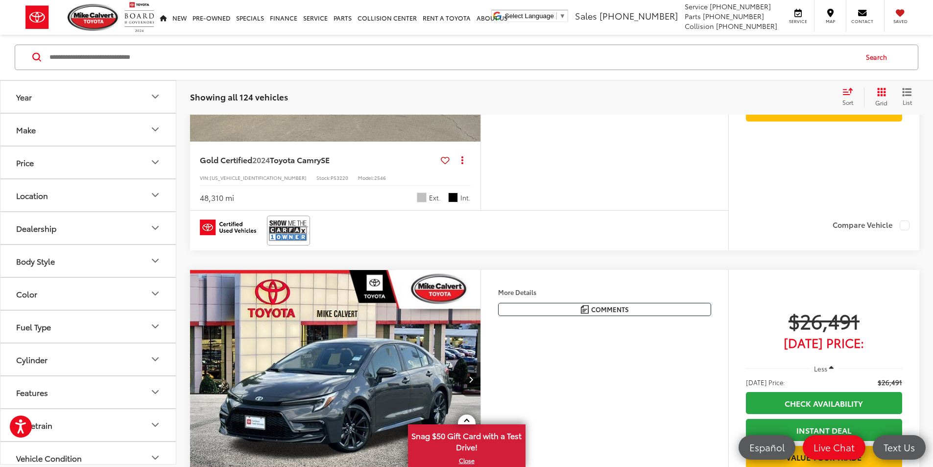
scroll to position [0, 369]
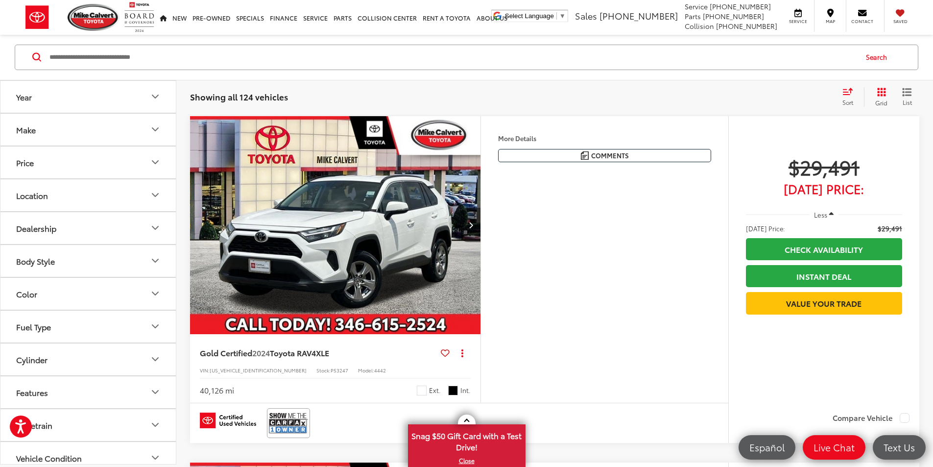
click at [481, 242] on button "Next image" at bounding box center [471, 225] width 20 height 34
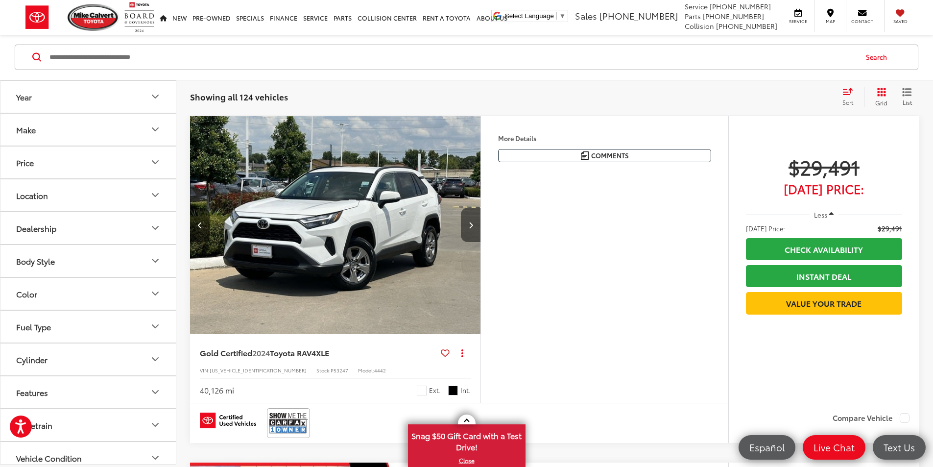
click at [481, 242] on button "Next image" at bounding box center [471, 225] width 20 height 34
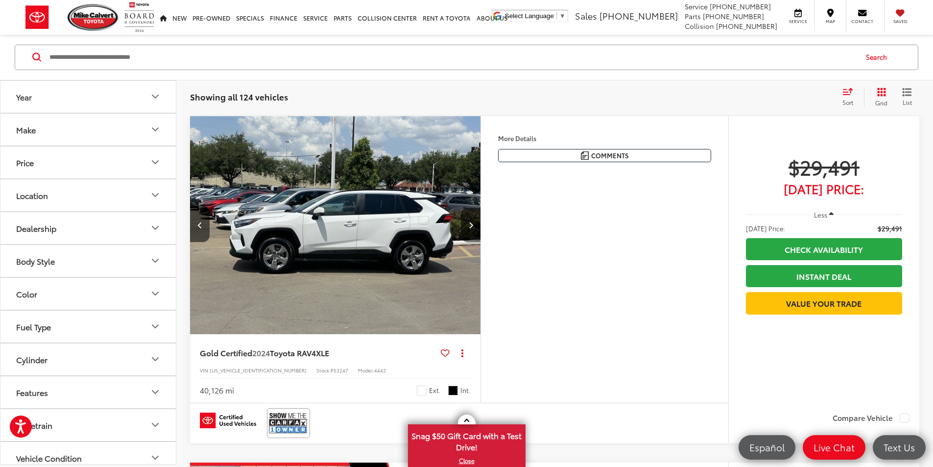
click at [481, 242] on button "Next image" at bounding box center [471, 225] width 20 height 34
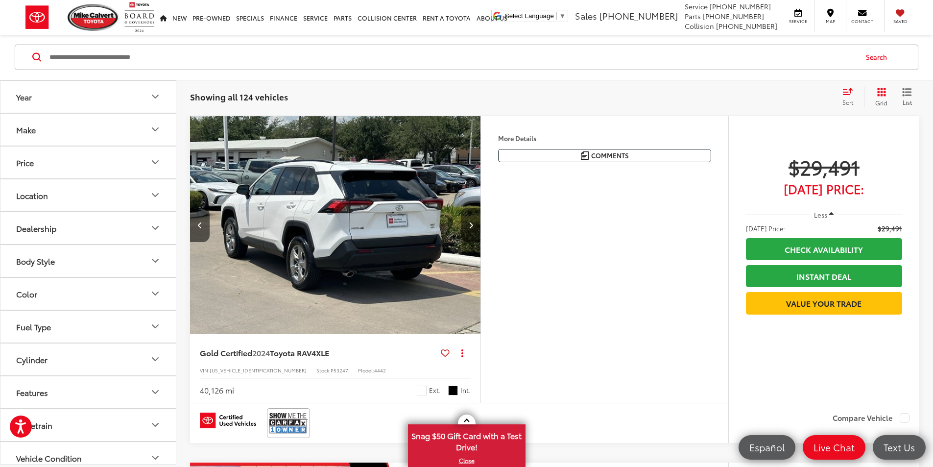
click at [481, 242] on button "Next image" at bounding box center [471, 225] width 20 height 34
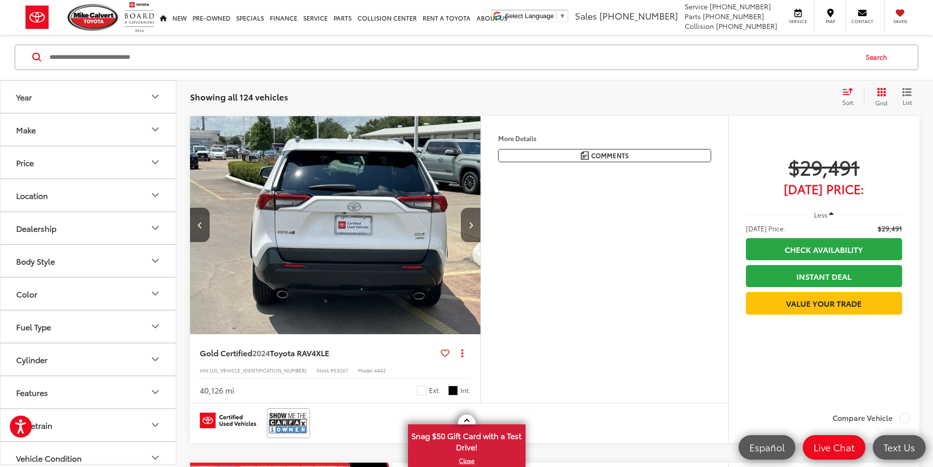
click at [481, 242] on button "Next image" at bounding box center [471, 225] width 20 height 34
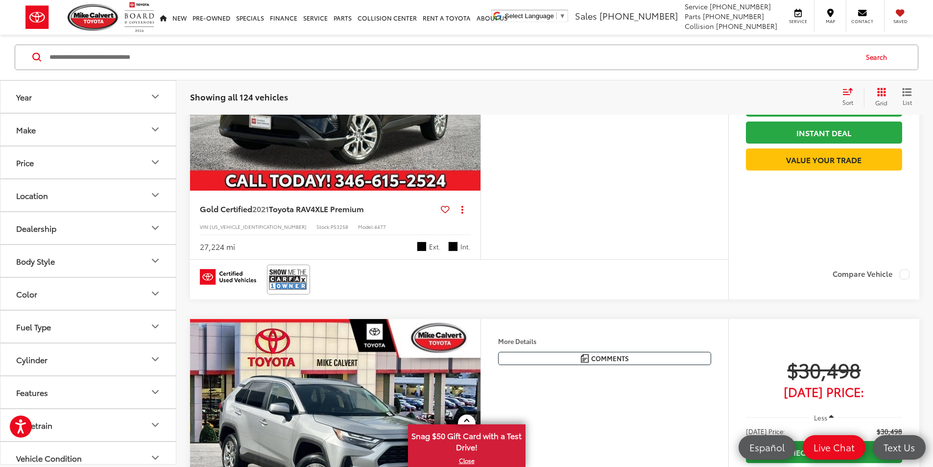
scroll to position [534, 0]
click at [481, 99] on button "Next image" at bounding box center [471, 82] width 20 height 34
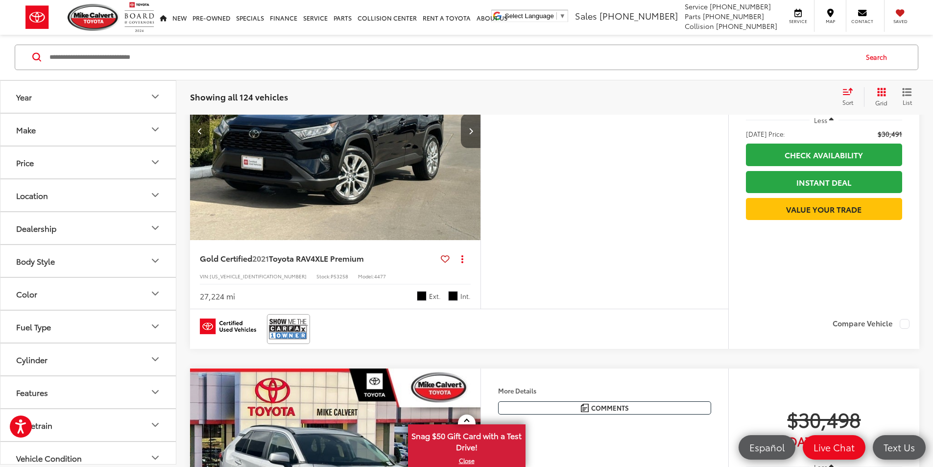
click at [481, 148] on button "Next image" at bounding box center [471, 131] width 20 height 34
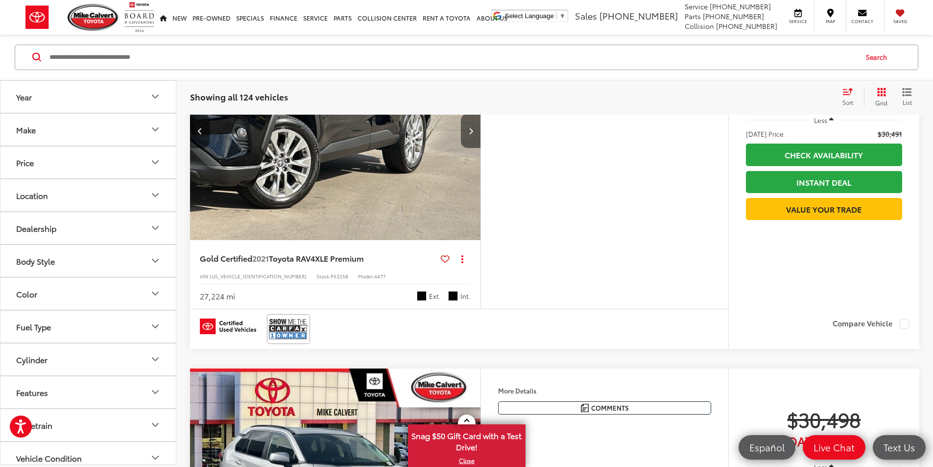
click at [481, 148] on button "Next image" at bounding box center [471, 131] width 20 height 34
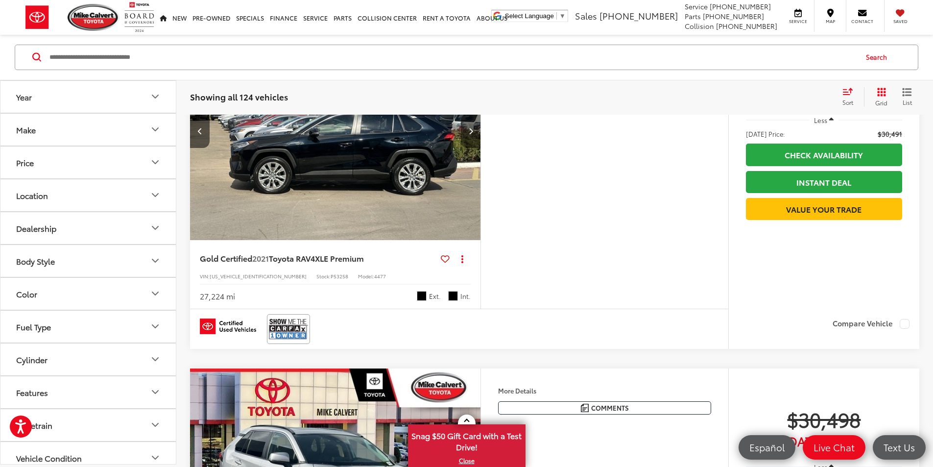
scroll to position [0, 1114]
click at [473, 134] on icon "Next image" at bounding box center [471, 130] width 4 height 7
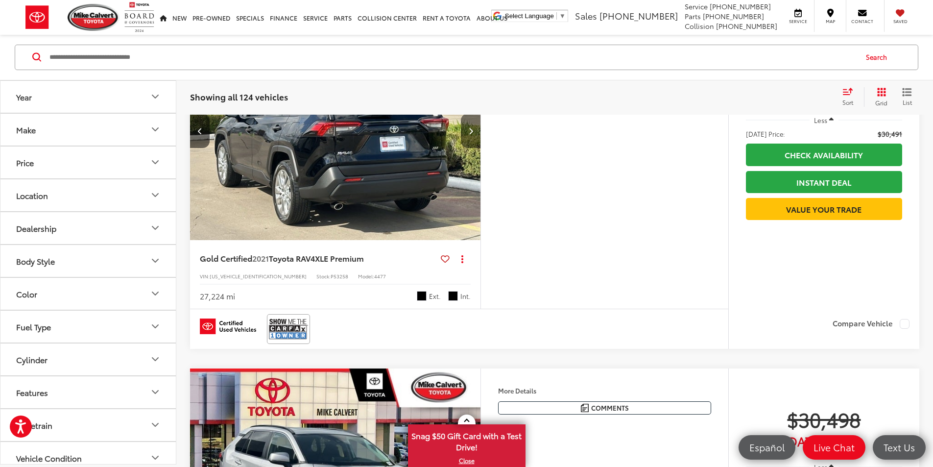
click at [473, 134] on icon "Next image" at bounding box center [471, 130] width 4 height 7
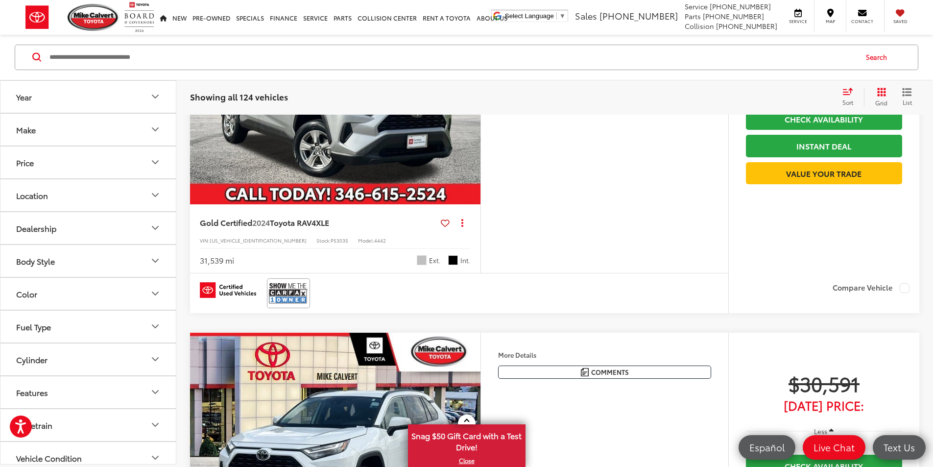
scroll to position [877, 0]
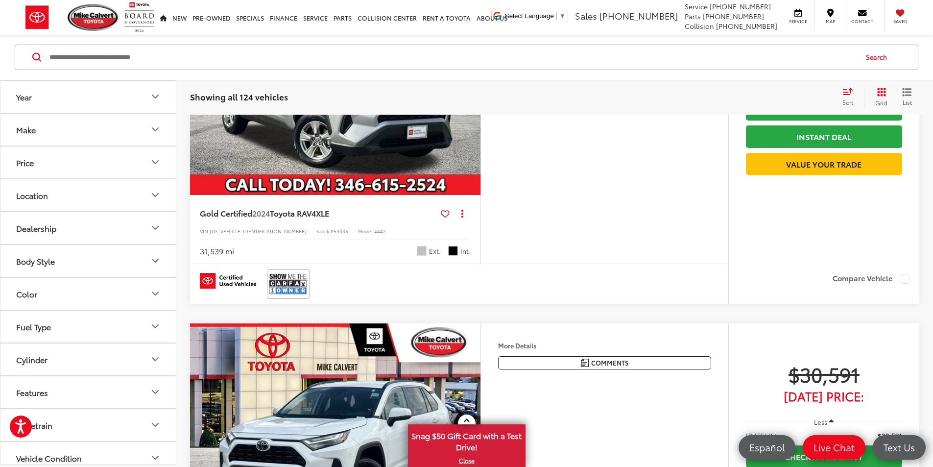
click at [481, 103] on button "Next image" at bounding box center [471, 86] width 20 height 34
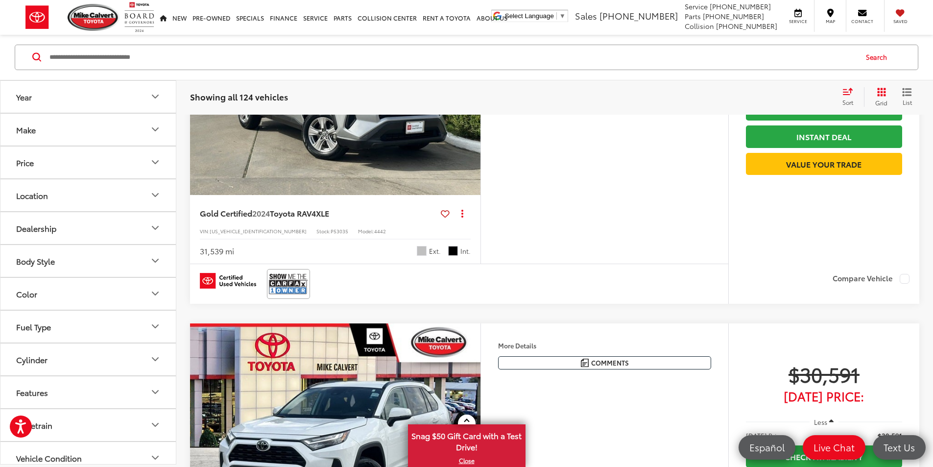
click at [481, 103] on button "Next image" at bounding box center [471, 86] width 20 height 34
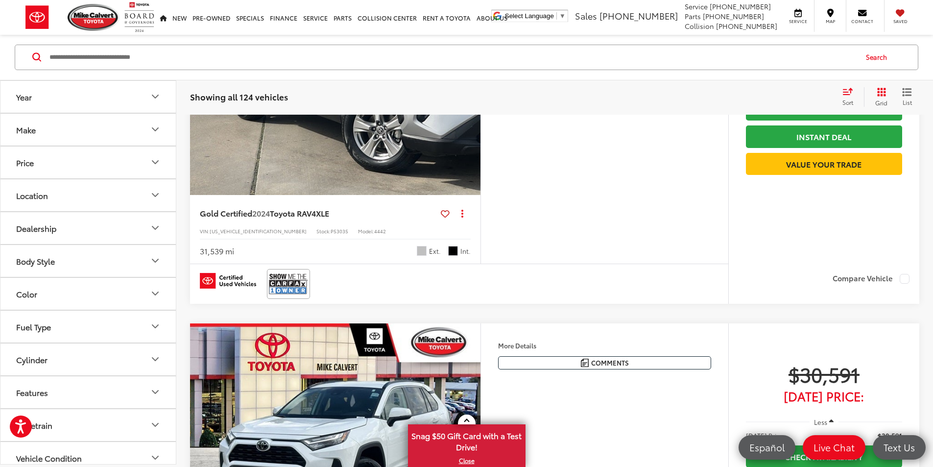
click at [473, 89] on icon "Next image" at bounding box center [471, 85] width 4 height 7
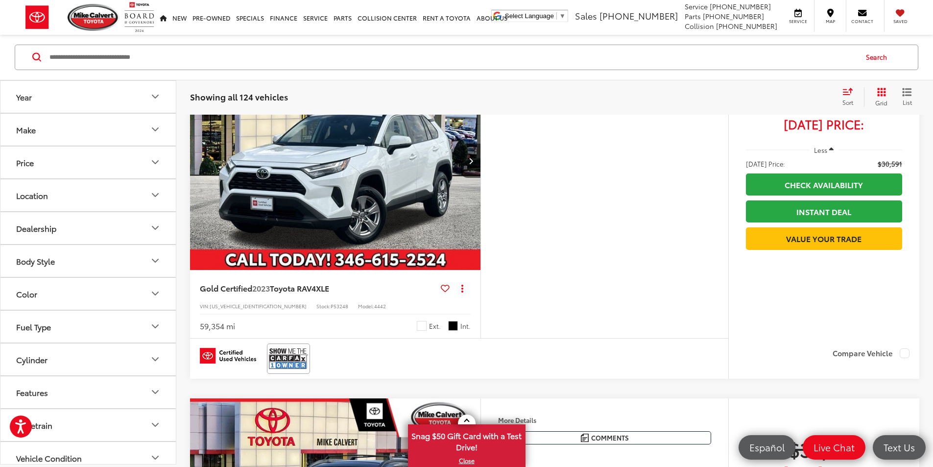
scroll to position [1220, 0]
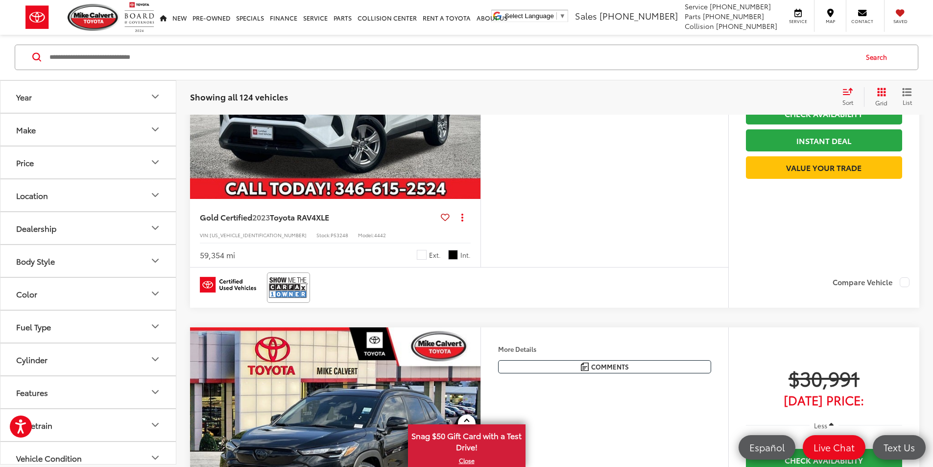
click at [481, 107] on button "Next image" at bounding box center [471, 89] width 20 height 34
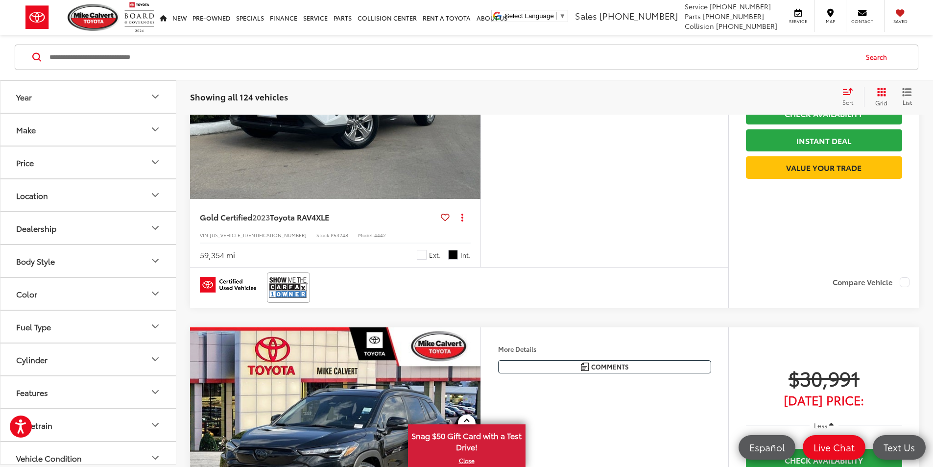
click at [481, 107] on button "Next image" at bounding box center [471, 89] width 20 height 34
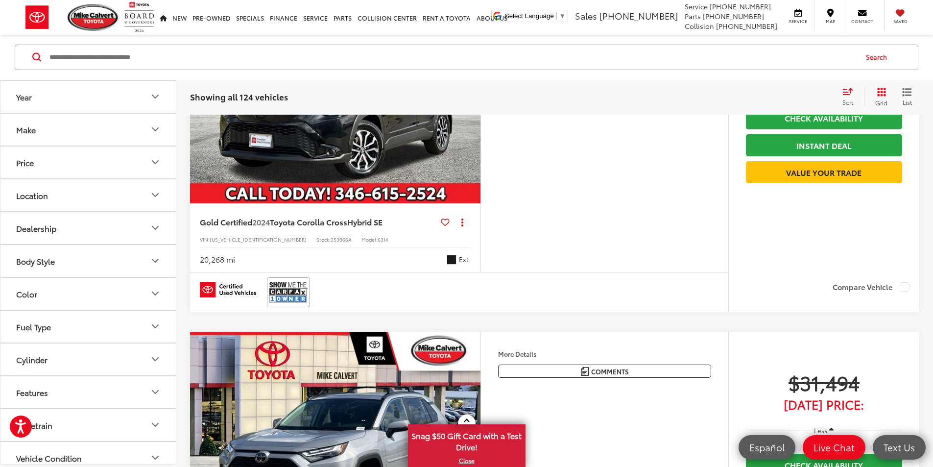
scroll to position [1709, 0]
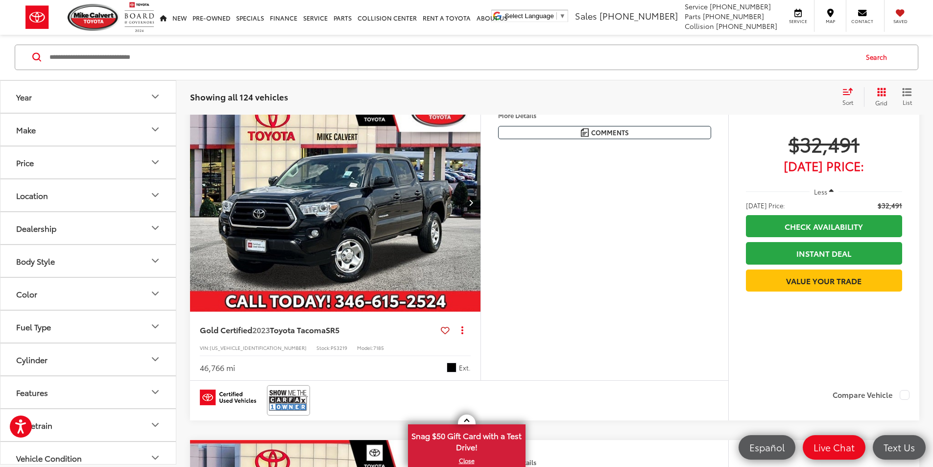
scroll to position [2150, 0]
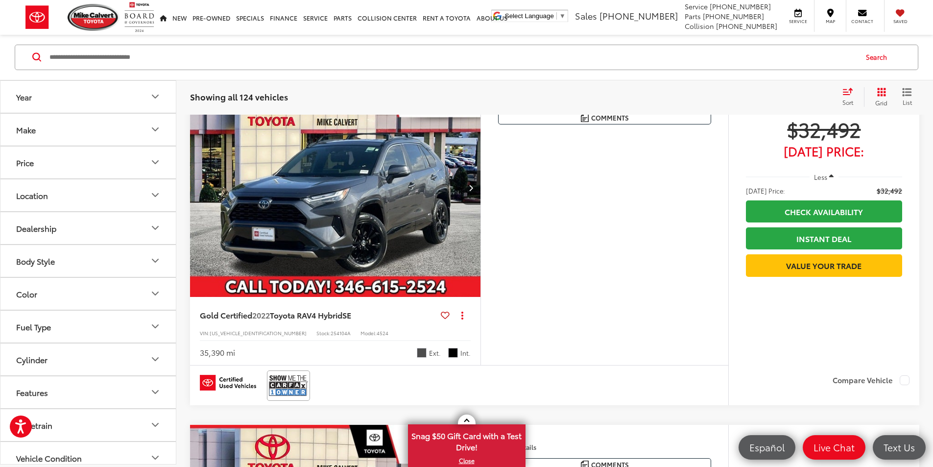
scroll to position [2493, 0]
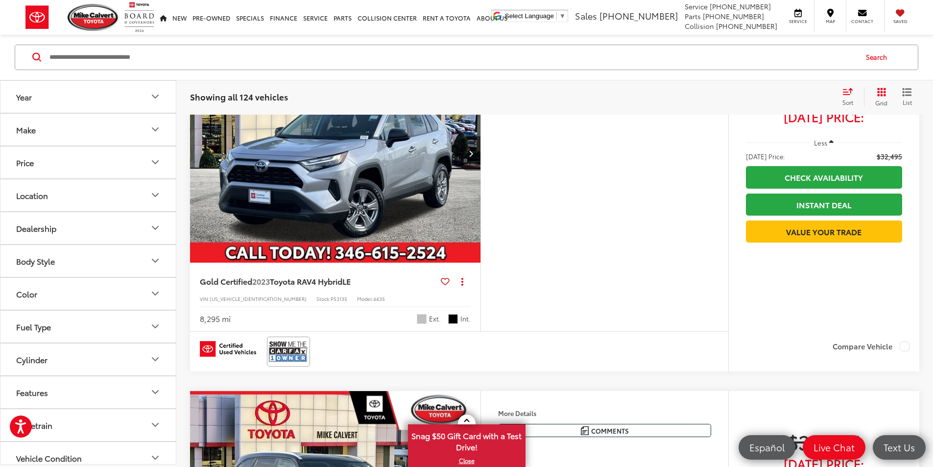
scroll to position [2885, 0]
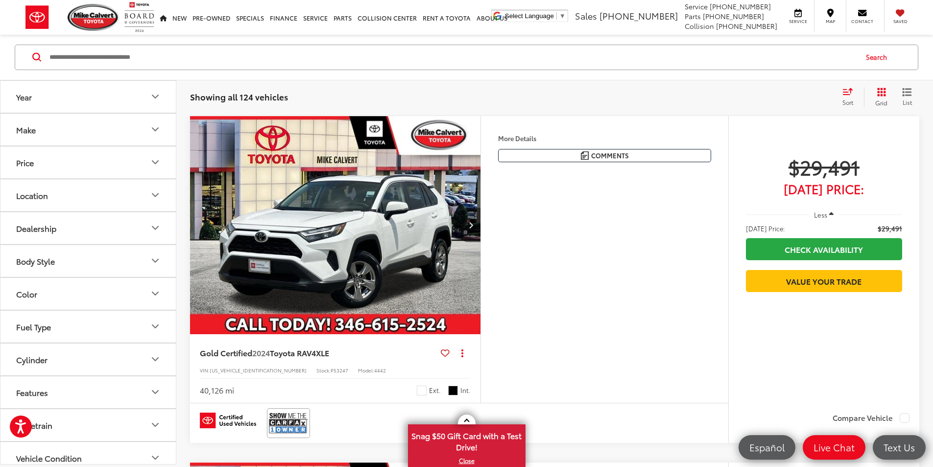
click at [473, 228] on icon "Next image" at bounding box center [471, 224] width 4 height 7
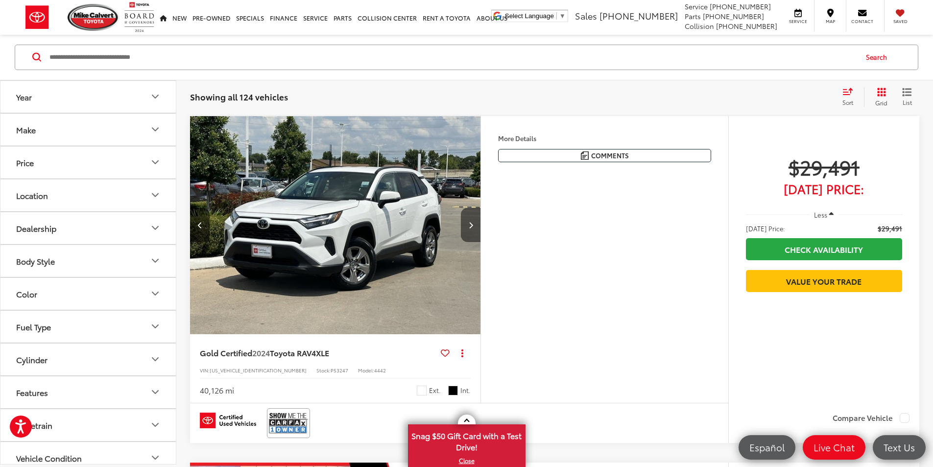
click at [473, 228] on icon "Next image" at bounding box center [471, 224] width 4 height 7
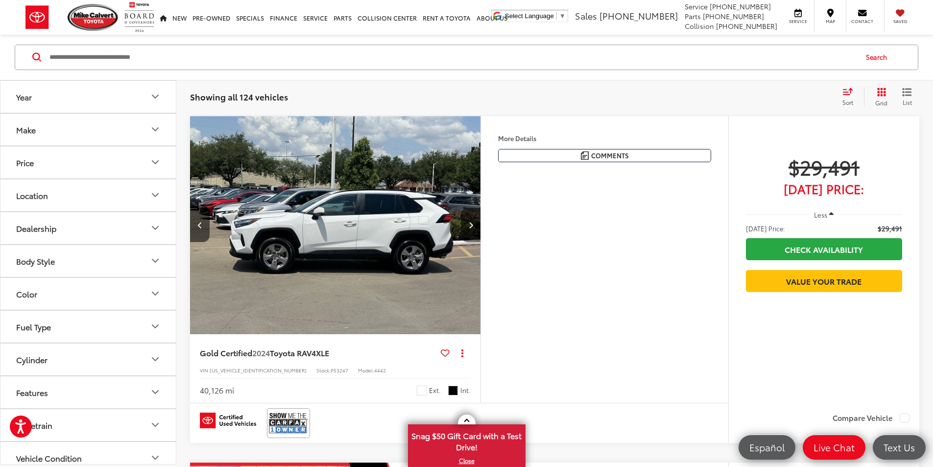
scroll to position [0, 743]
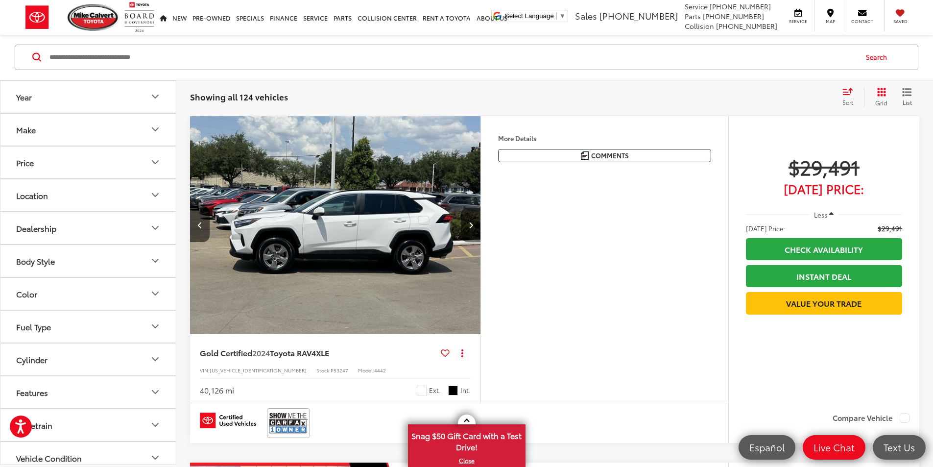
click at [473, 228] on icon "Next image" at bounding box center [471, 224] width 4 height 7
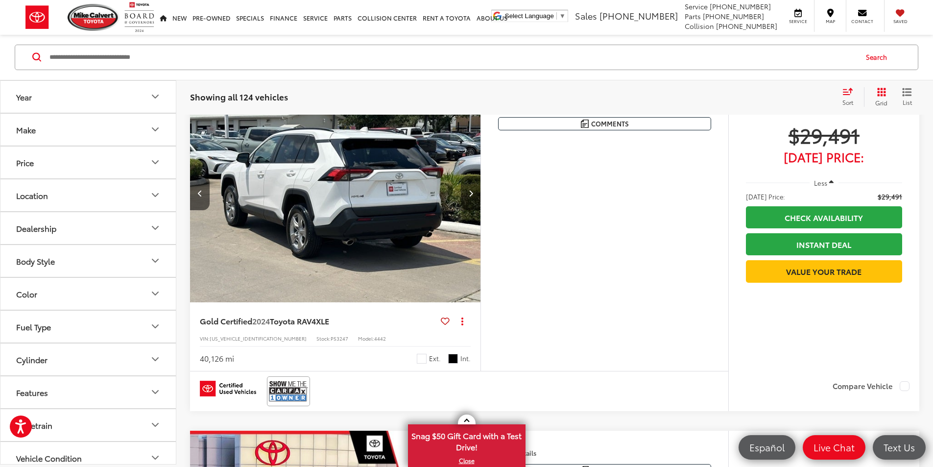
scroll to position [93, 0]
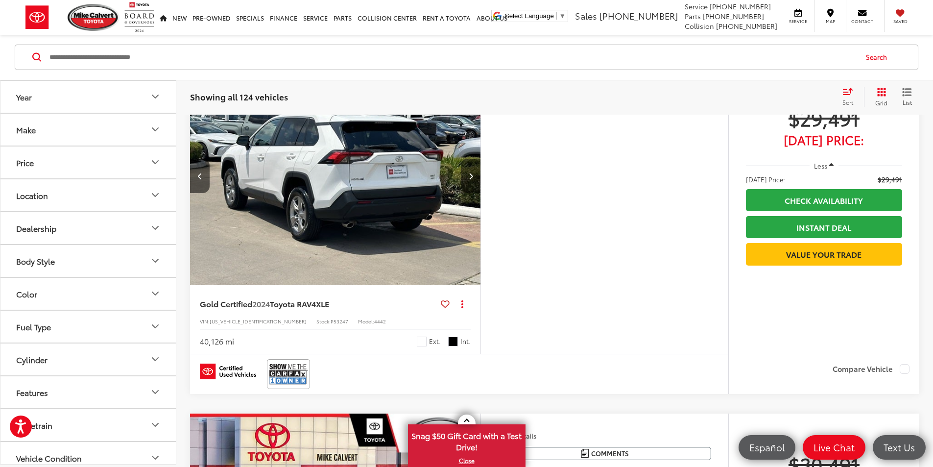
click at [481, 193] on button "Next image" at bounding box center [471, 176] width 20 height 34
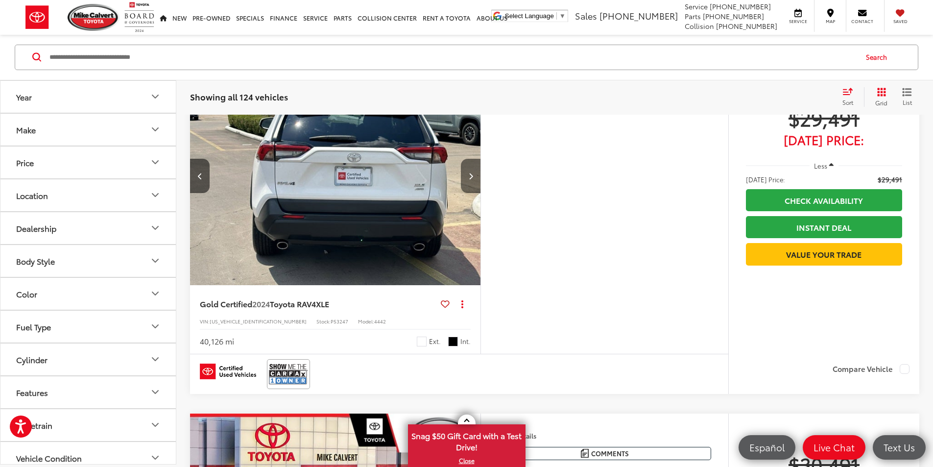
click at [481, 193] on button "Next image" at bounding box center [471, 176] width 20 height 34
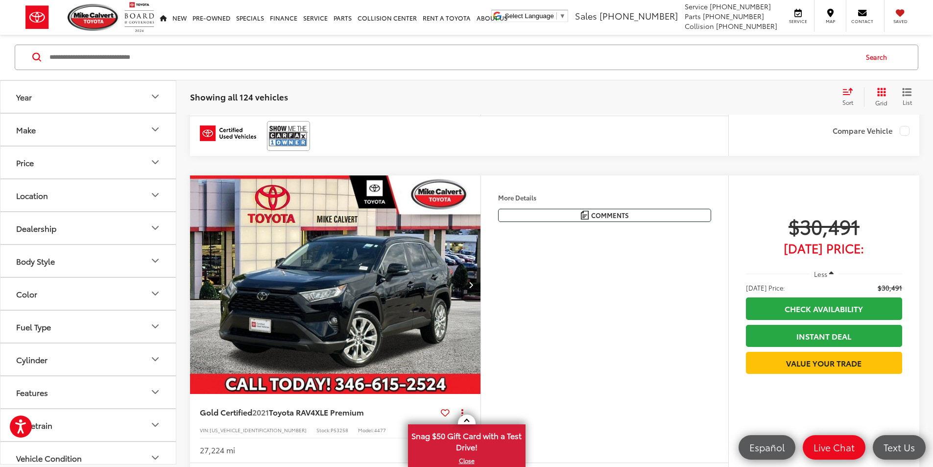
scroll to position [436, 0]
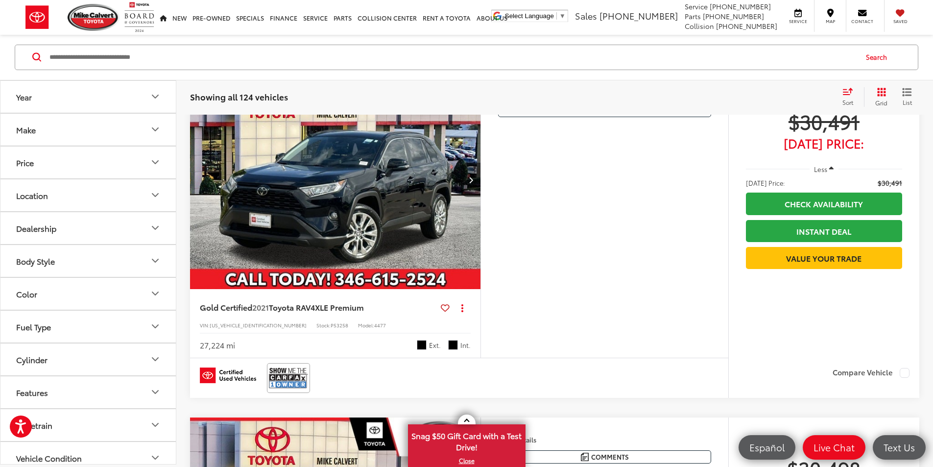
click at [481, 197] on button "Next image" at bounding box center [471, 180] width 20 height 34
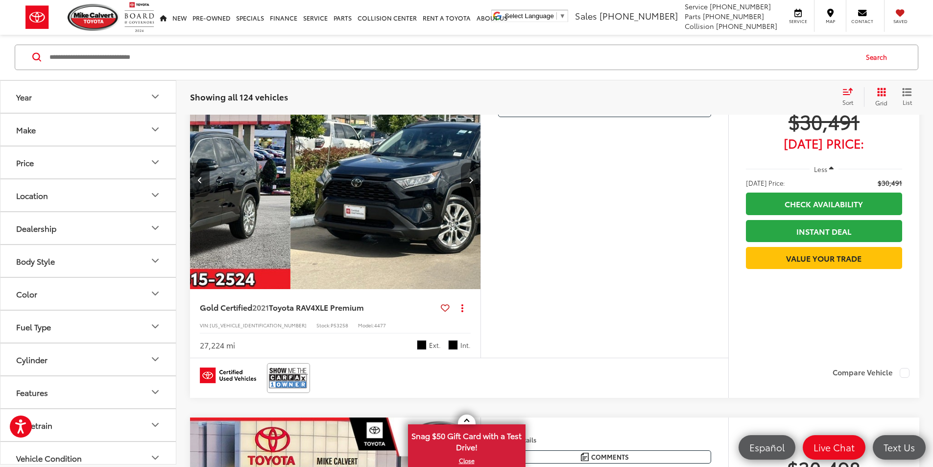
scroll to position [0, 371]
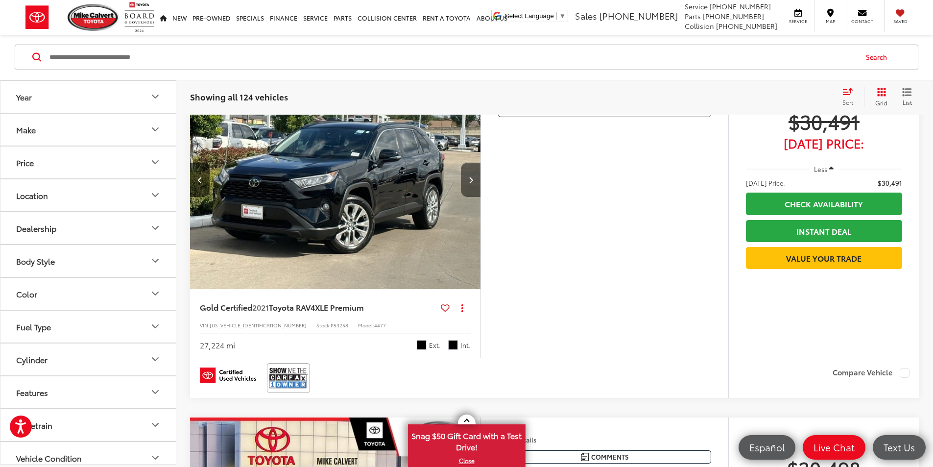
click at [481, 197] on button "Next image" at bounding box center [471, 180] width 20 height 34
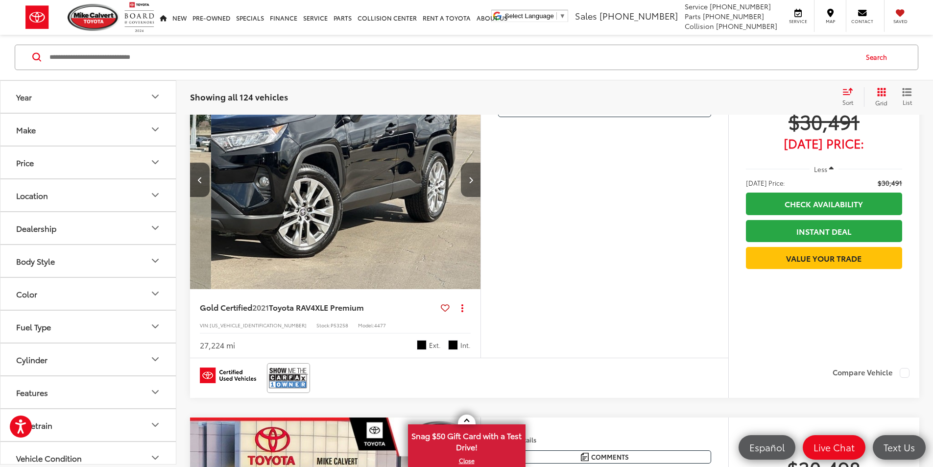
scroll to position [0, 743]
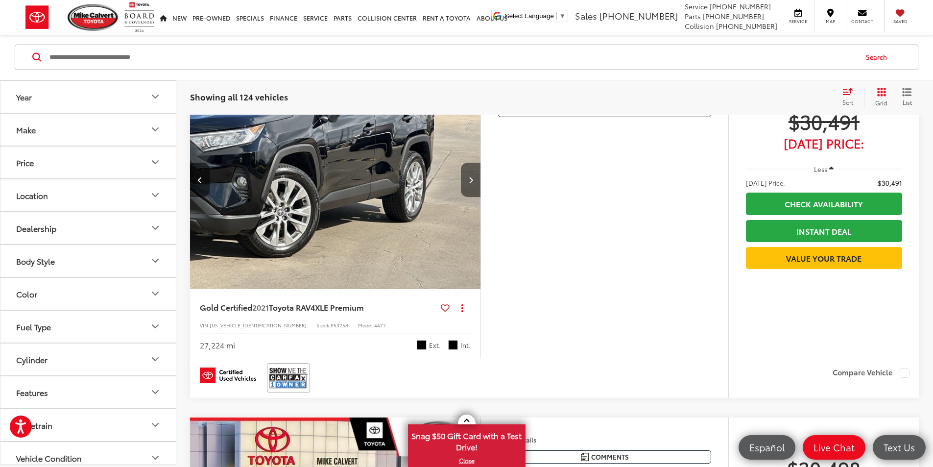
click at [481, 197] on button "Next image" at bounding box center [471, 180] width 20 height 34
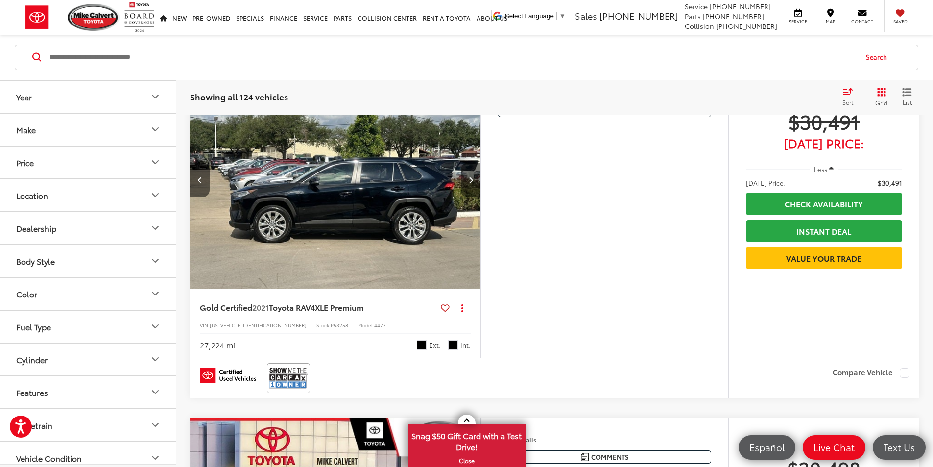
scroll to position [0, 1114]
click at [481, 197] on button "Next image" at bounding box center [471, 180] width 20 height 34
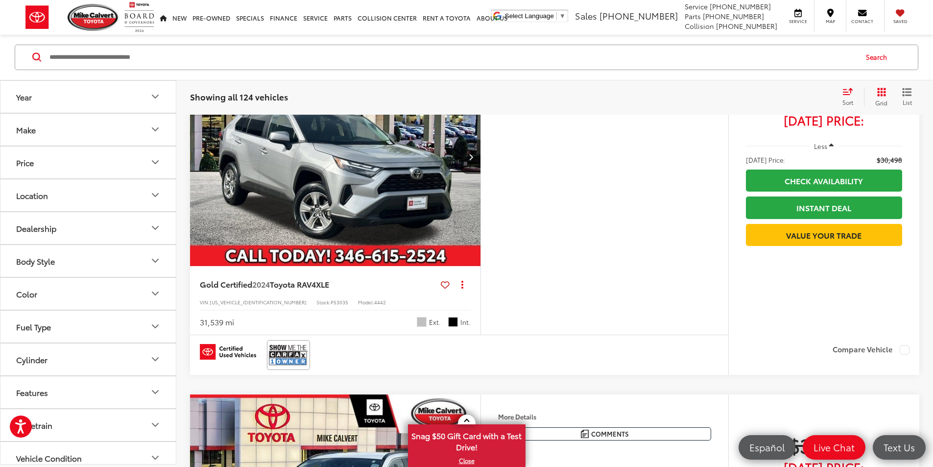
scroll to position [975, 0]
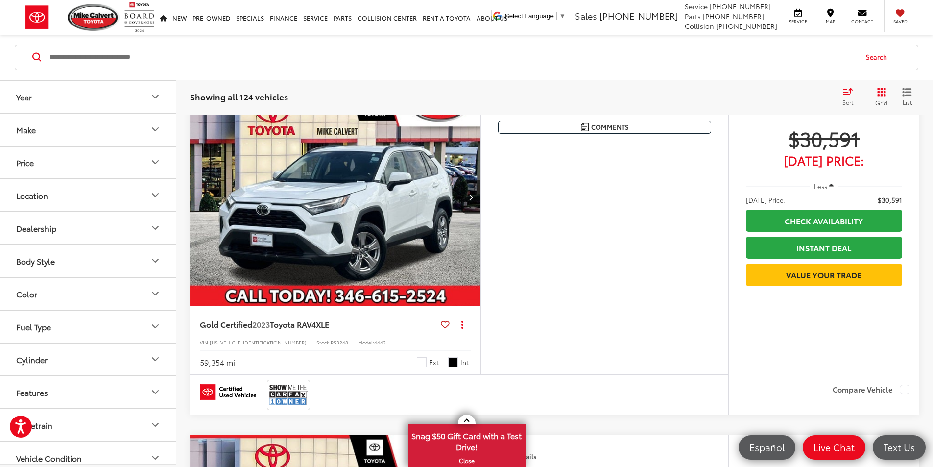
scroll to position [1318, 0]
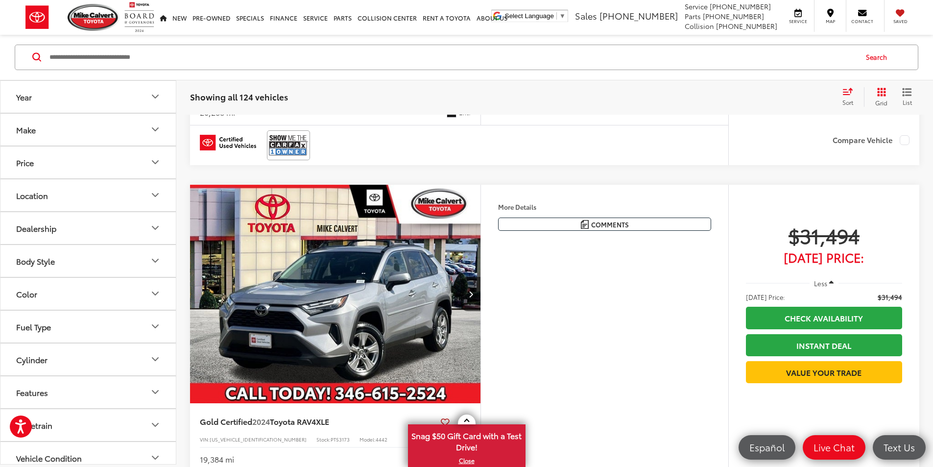
scroll to position [1709, 0]
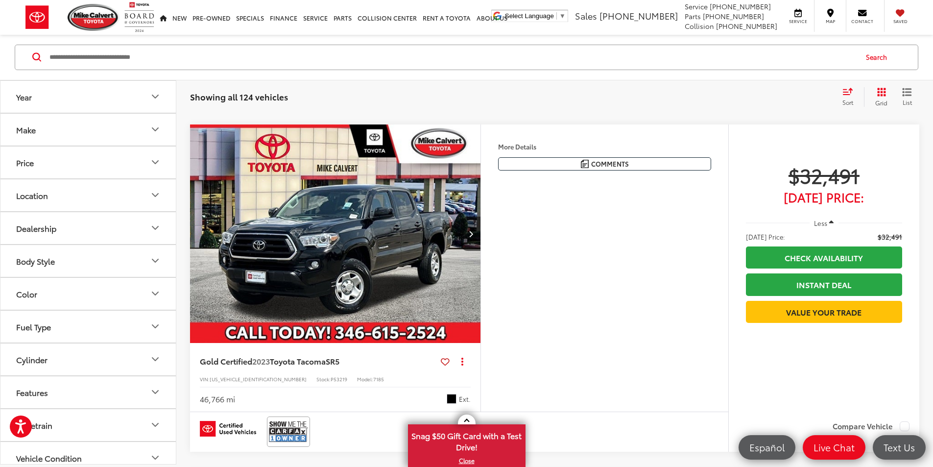
scroll to position [2150, 0]
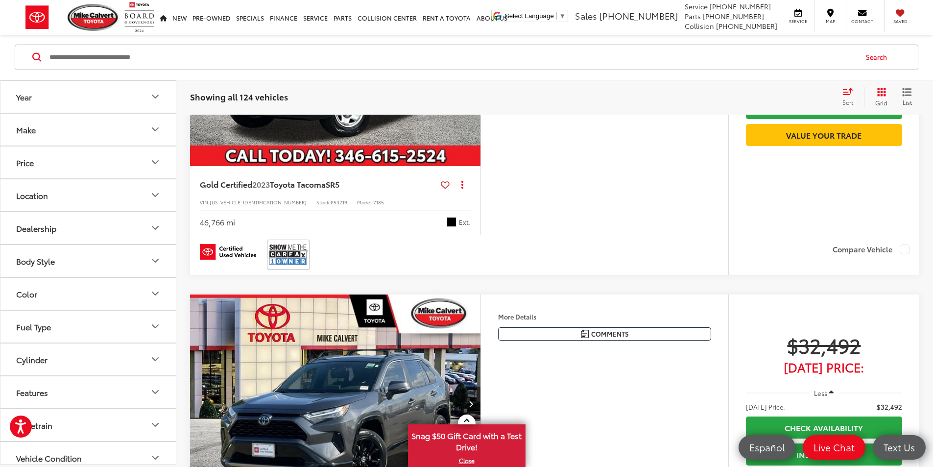
scroll to position [2493, 0]
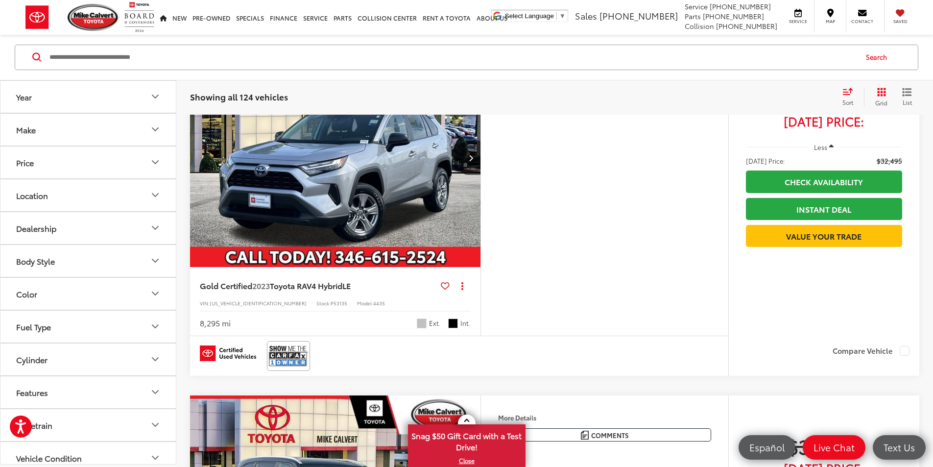
scroll to position [2885, 0]
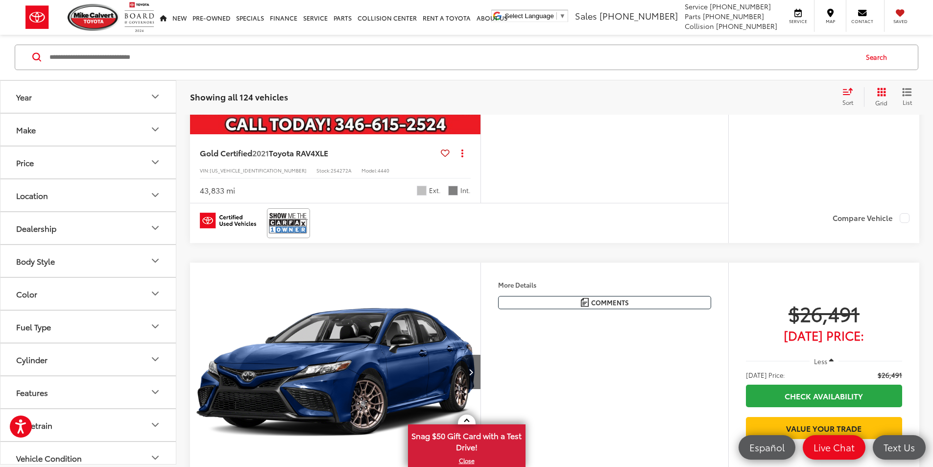
scroll to position [1763, 0]
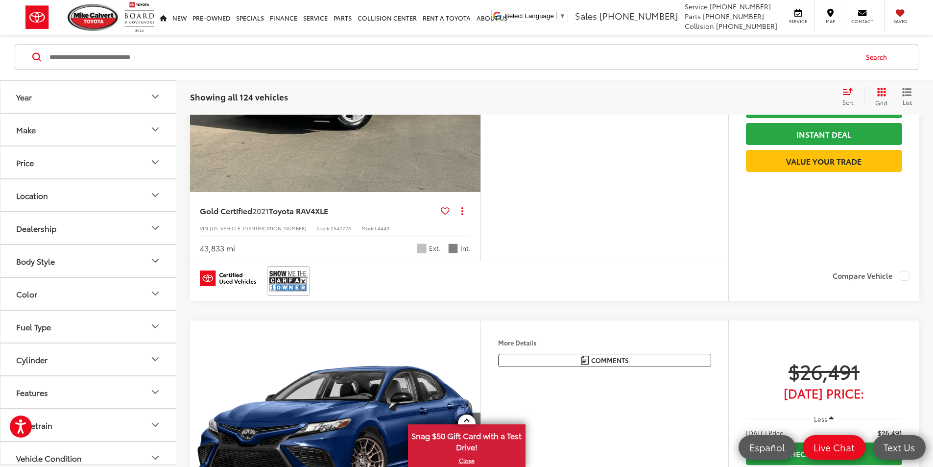
scroll to position [1665, 0]
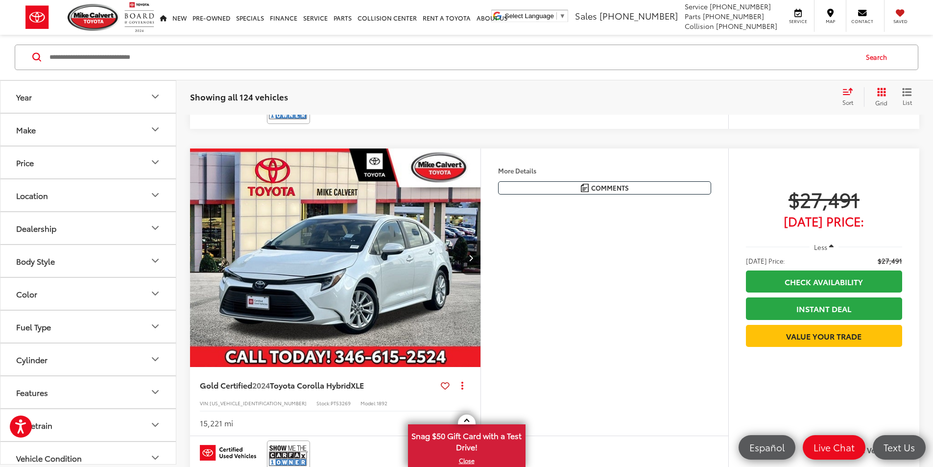
scroll to position [2106, 0]
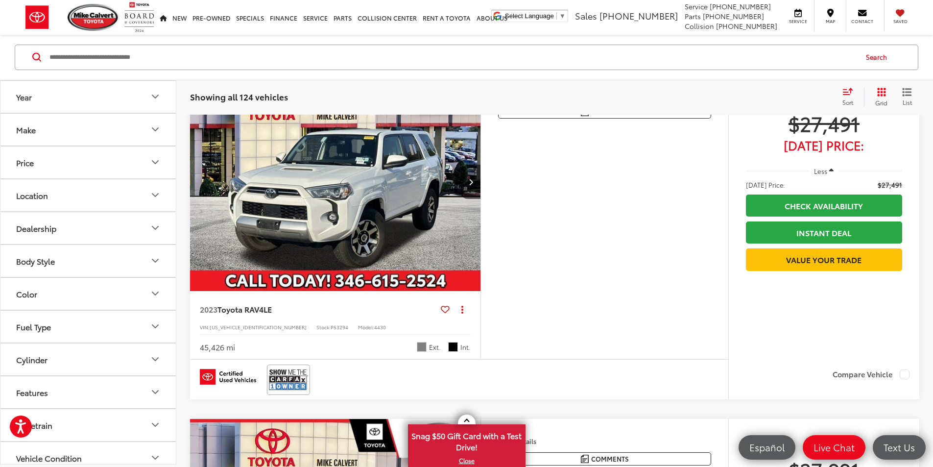
scroll to position [2498, 0]
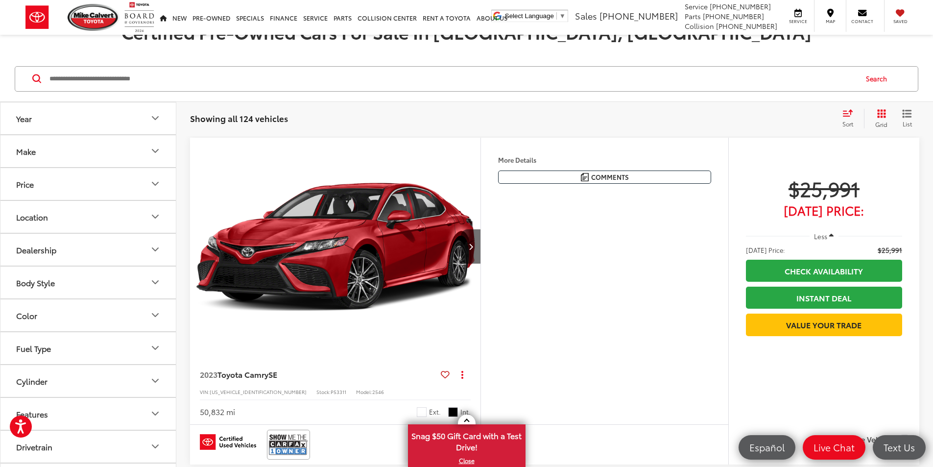
scroll to position [0, 0]
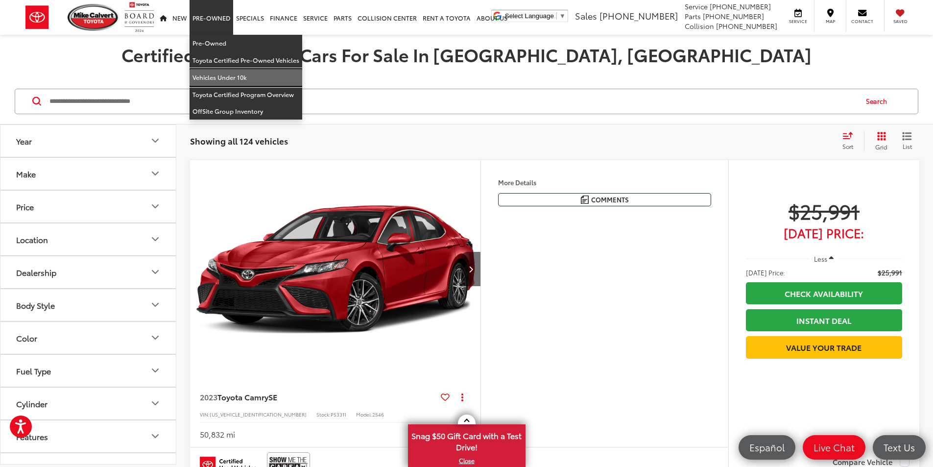
click at [216, 75] on link "Vehicles Under 10k" at bounding box center [246, 77] width 113 height 17
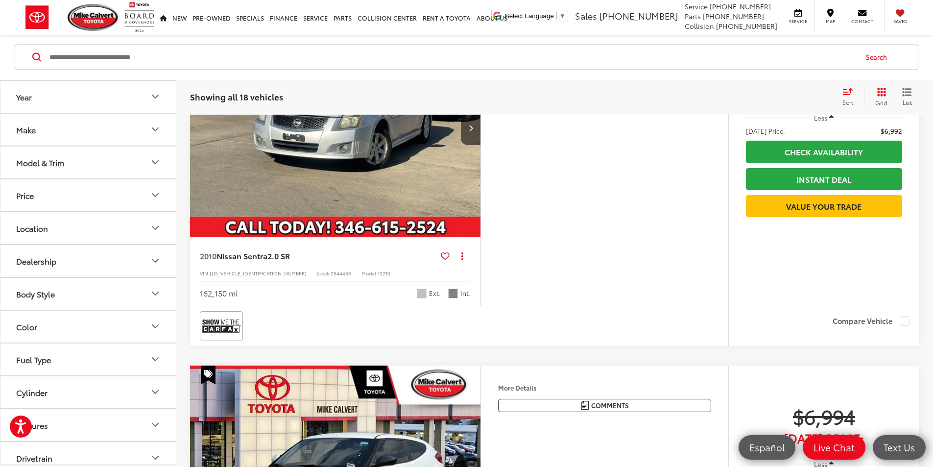
scroll to position [1616, 0]
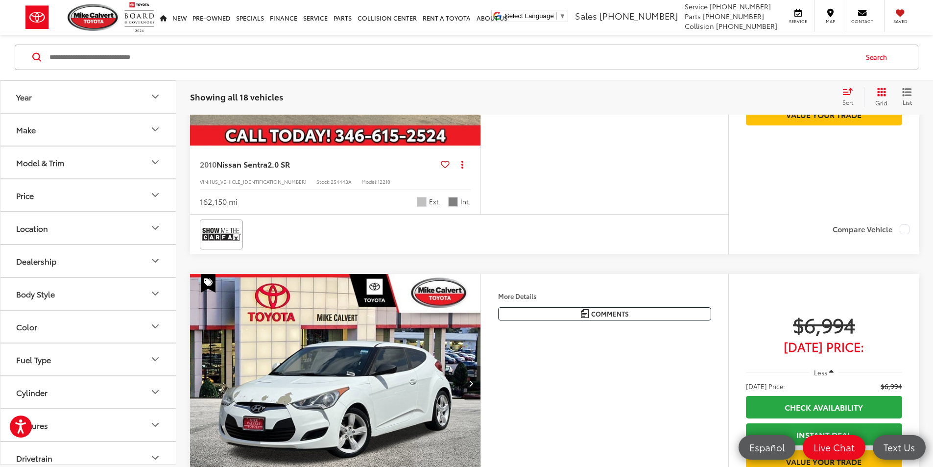
click at [473, 40] on icon "Next image" at bounding box center [471, 36] width 4 height 7
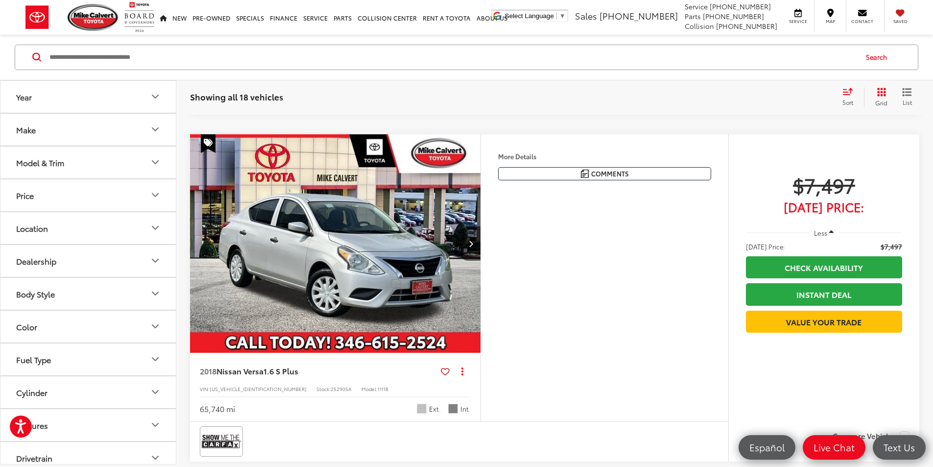
scroll to position [2106, 0]
click at [168, 193] on button "Price" at bounding box center [88, 195] width 176 height 32
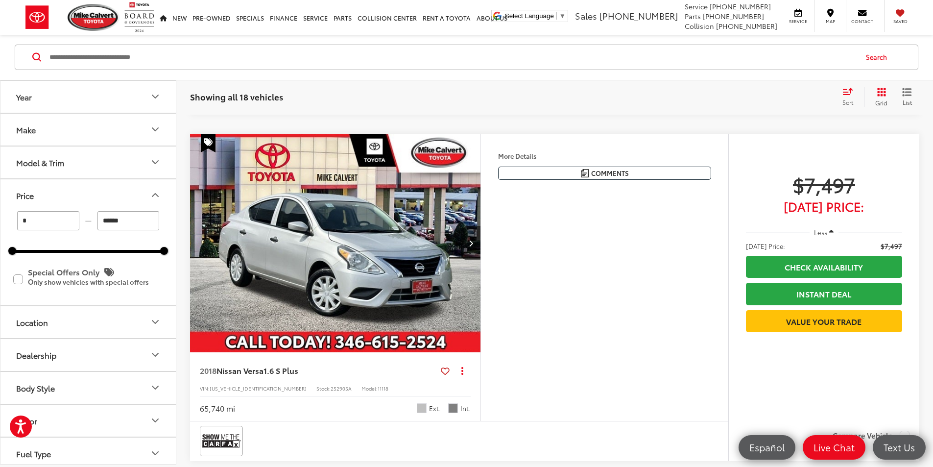
click at [149, 191] on button "Price" at bounding box center [88, 195] width 176 height 32
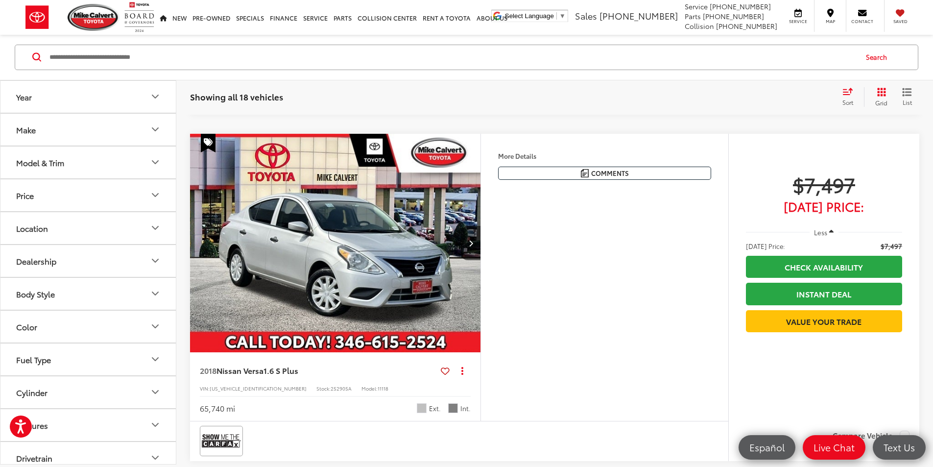
click at [152, 129] on icon "Make" at bounding box center [155, 130] width 12 height 12
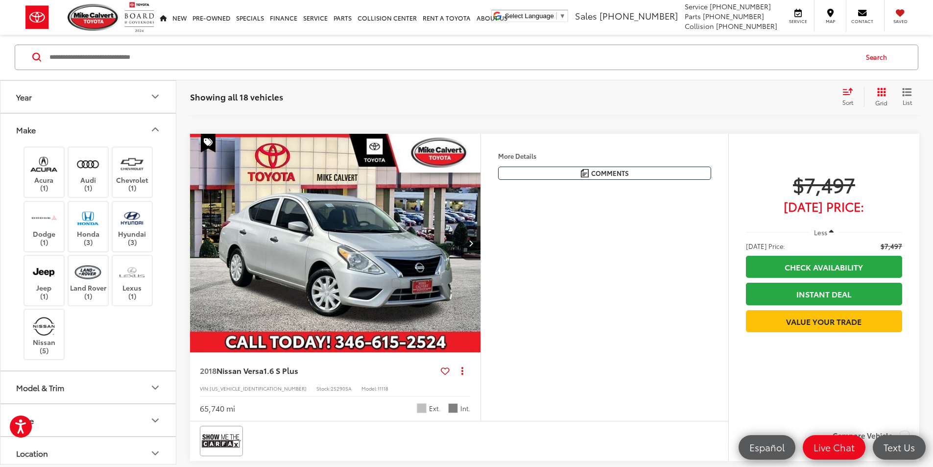
click at [152, 129] on icon "Make" at bounding box center [155, 130] width 12 height 12
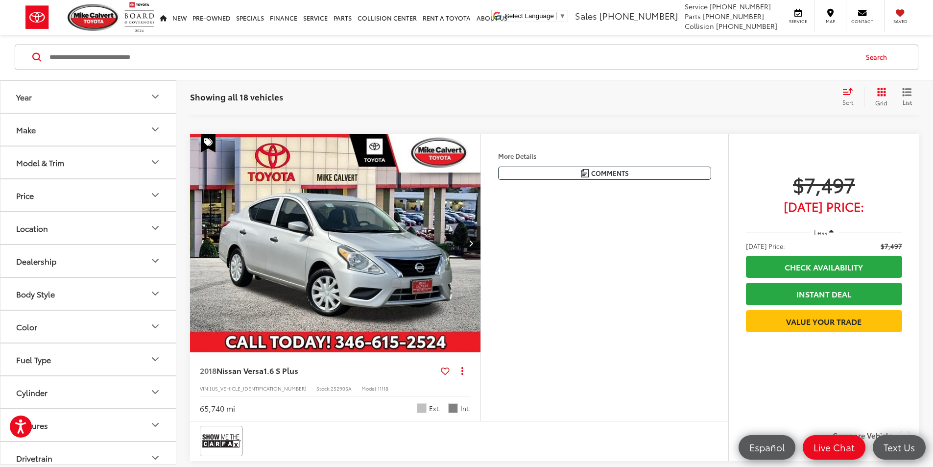
click at [143, 95] on button "Year" at bounding box center [88, 97] width 176 height 32
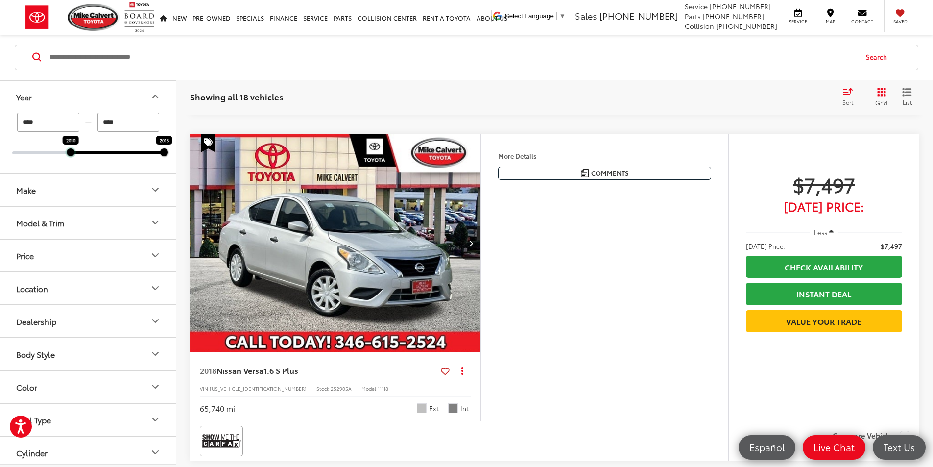
drag, startPoint x: 10, startPoint y: 152, endPoint x: 72, endPoint y: 156, distance: 62.3
click at [72, 156] on div at bounding box center [71, 152] width 8 height 8
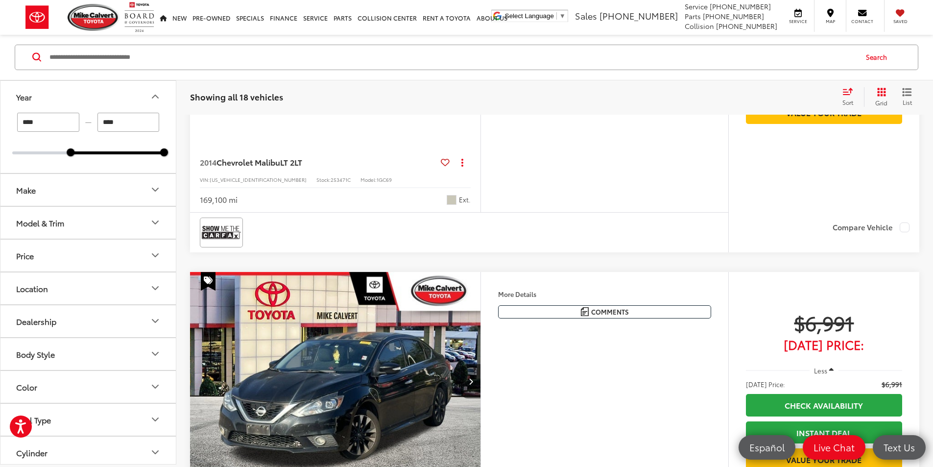
click at [72, 156] on div "**** — **** 2010 2018" at bounding box center [87, 143] width 175 height 60
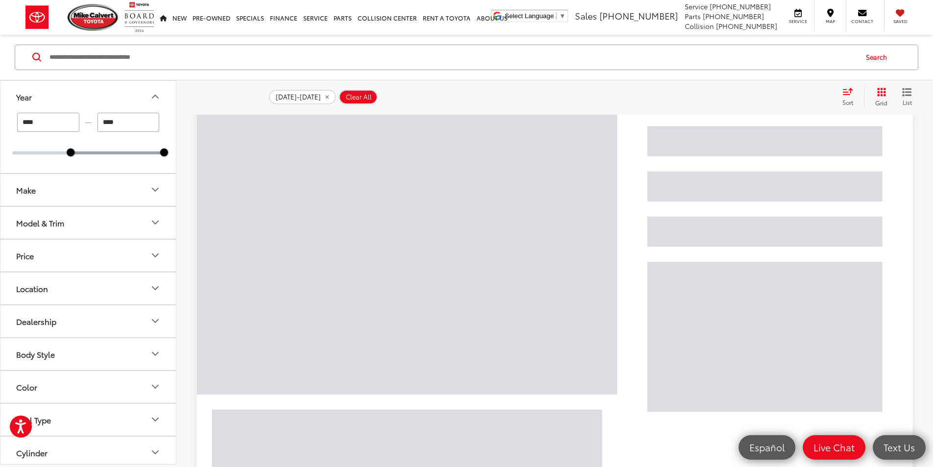
scroll to position [44, 0]
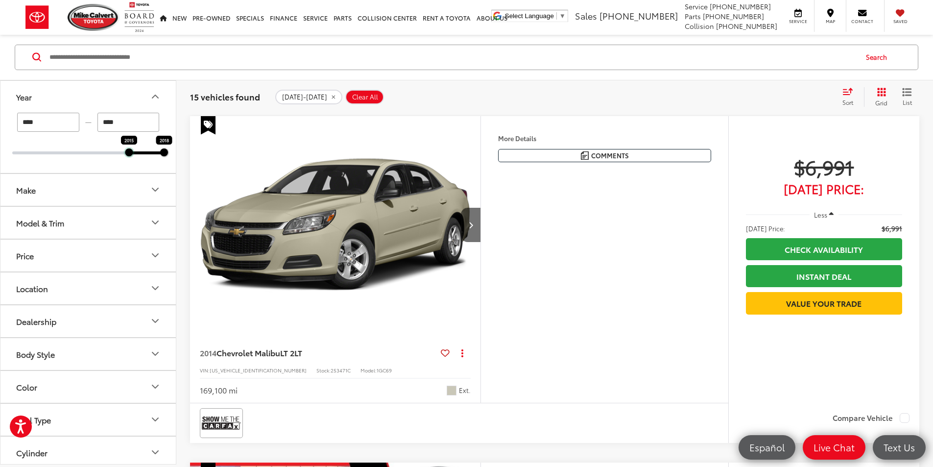
drag, startPoint x: 85, startPoint y: 154, endPoint x: 128, endPoint y: 156, distance: 43.6
click at [128, 156] on div at bounding box center [129, 152] width 8 height 8
type input "****"
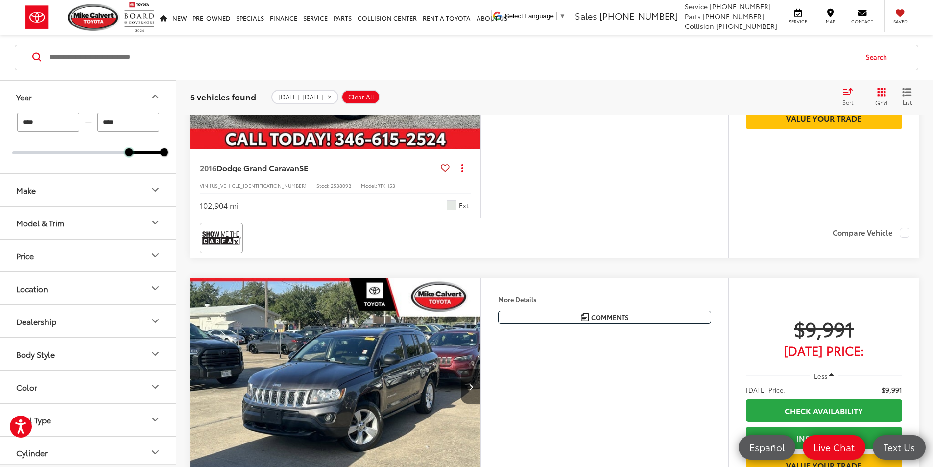
scroll to position [1269, 0]
click at [473, 44] on icon "Next image" at bounding box center [471, 40] width 4 height 7
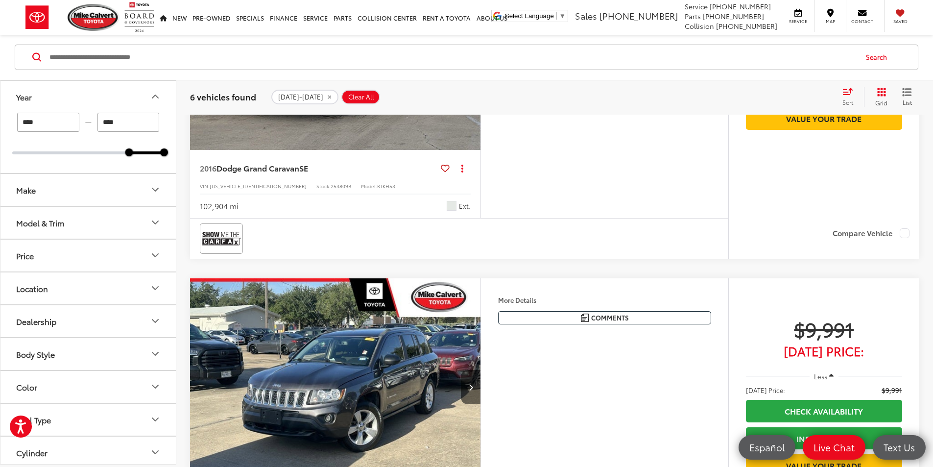
click at [481, 58] on button "Next image" at bounding box center [471, 41] width 20 height 34
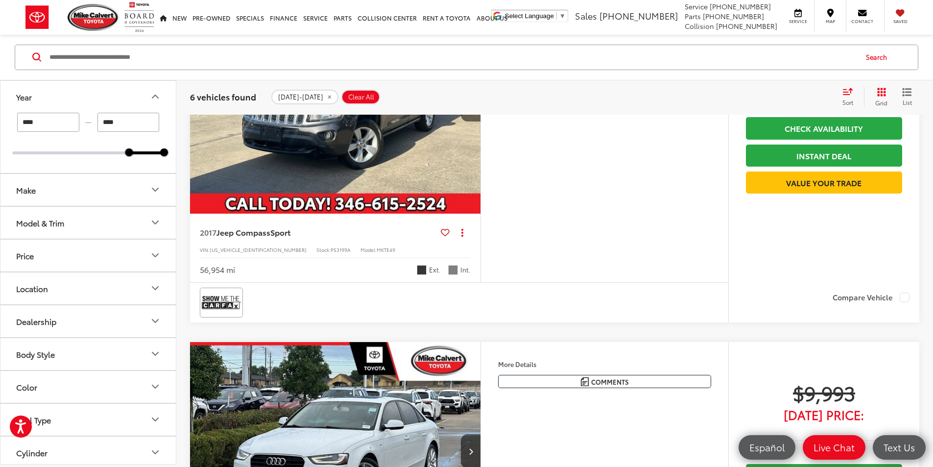
scroll to position [1660, 0]
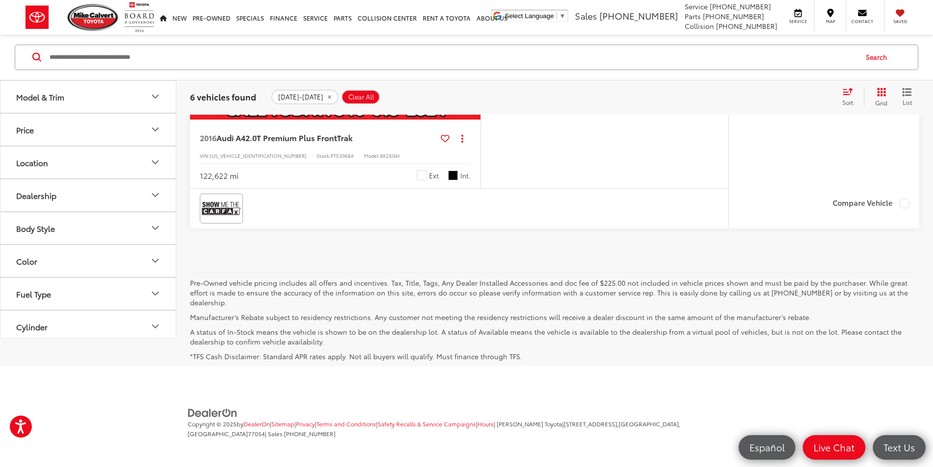
scroll to position [2003, 0]
click at [481, 27] on button "Next image" at bounding box center [471, 10] width 20 height 34
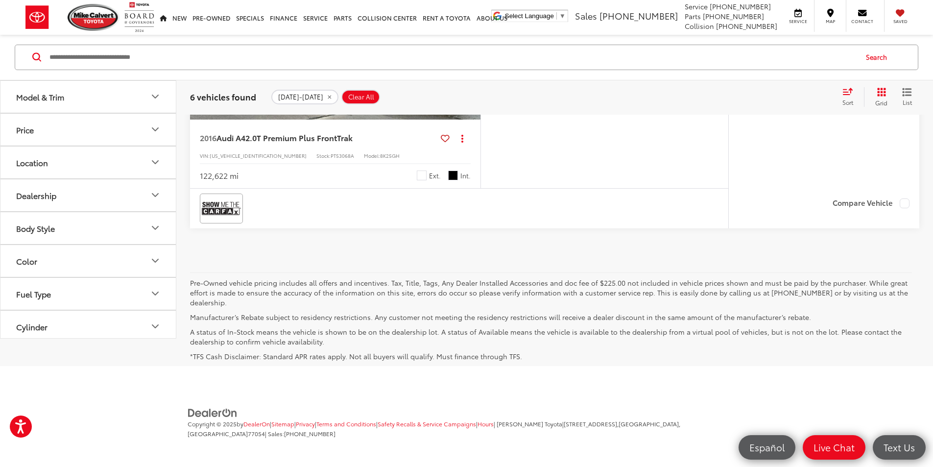
click at [481, 27] on button "Next image" at bounding box center [471, 10] width 20 height 34
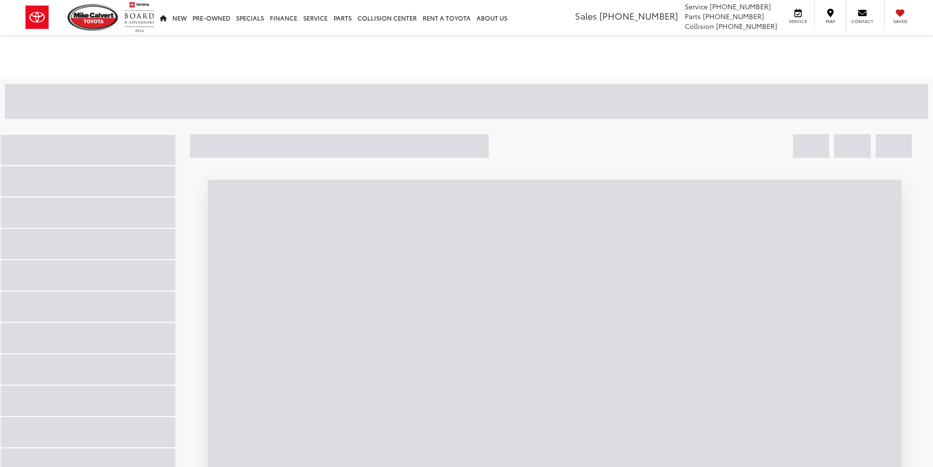
scroll to position [2290, 0]
